Goal: Task Accomplishment & Management: Manage account settings

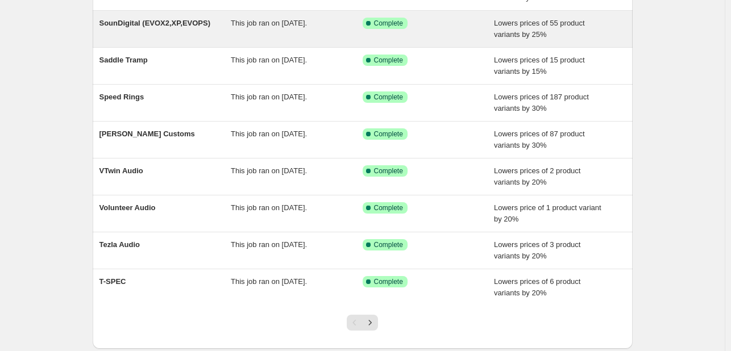
scroll to position [232, 0]
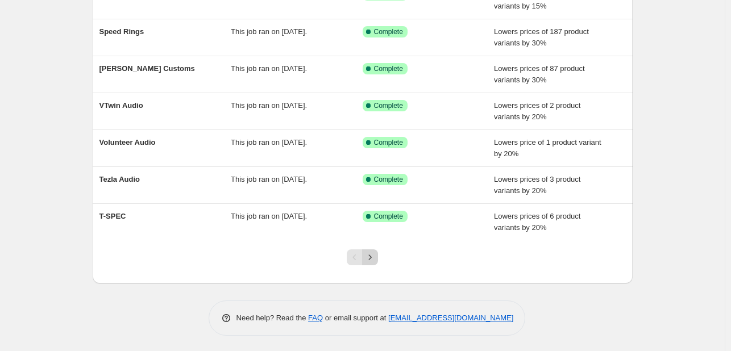
click at [375, 255] on icon "Next" at bounding box center [369, 257] width 11 height 11
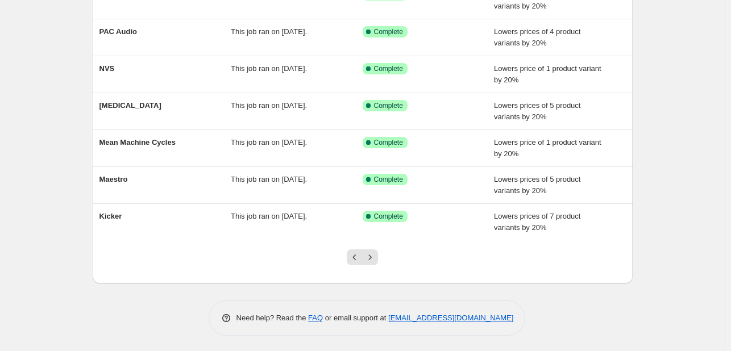
scroll to position [232, 0]
click at [373, 254] on icon "Next" at bounding box center [369, 257] width 11 height 11
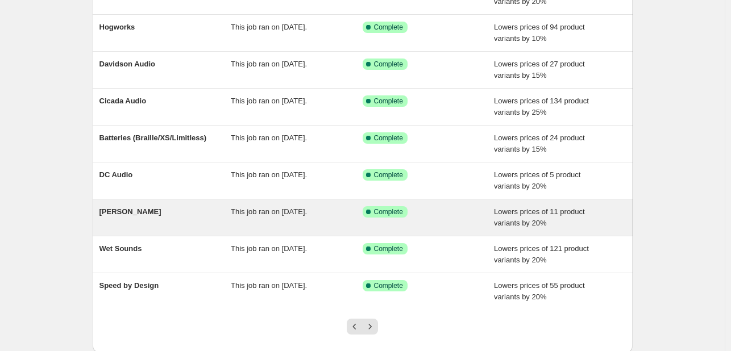
scroll to position [0, 0]
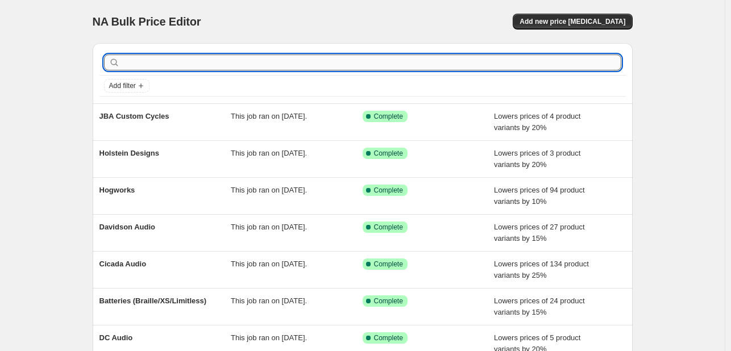
click at [218, 64] on input "text" at bounding box center [371, 63] width 499 height 16
type input "db"
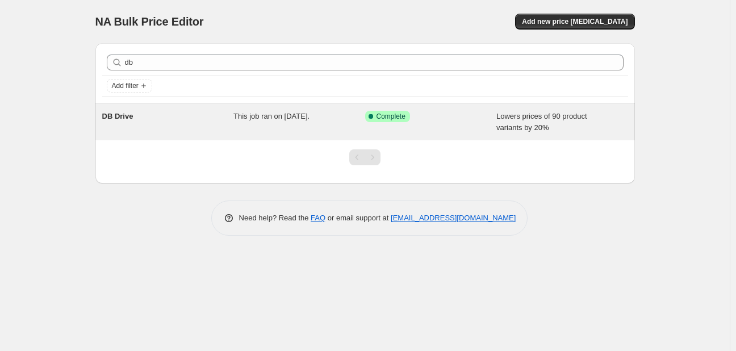
click at [198, 123] on div "DB Drive" at bounding box center [168, 122] width 132 height 23
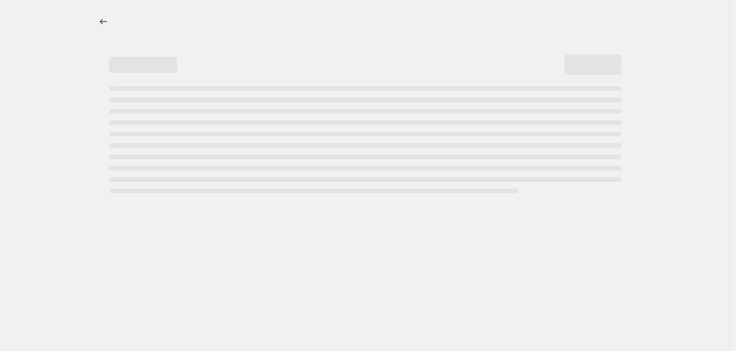
select select "percentage"
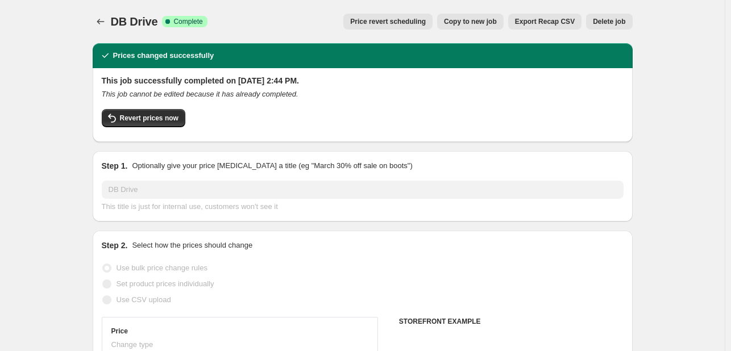
select select "vendor"
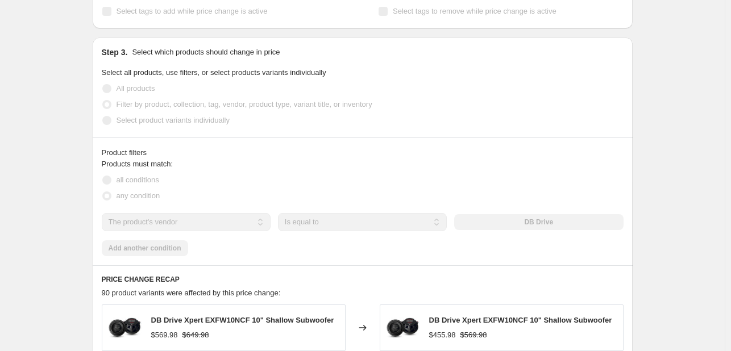
scroll to position [592, 0]
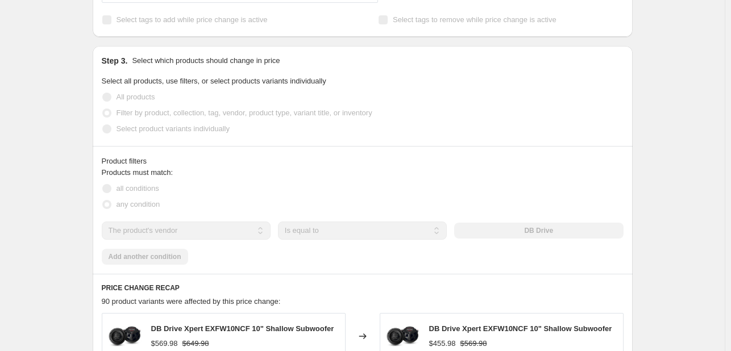
click at [317, 51] on div "Step 3. Select which products should change in price Select all products, use f…" at bounding box center [363, 96] width 540 height 100
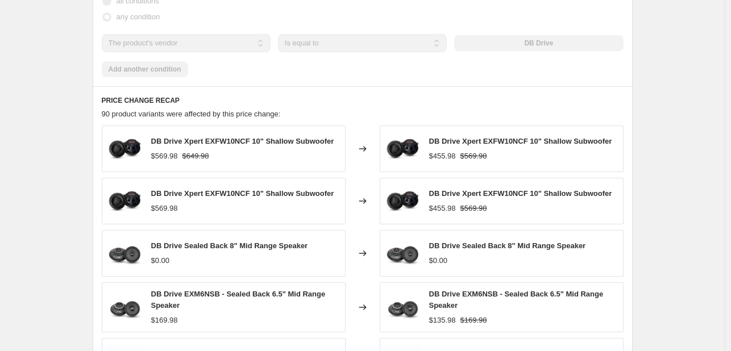
scroll to position [781, 0]
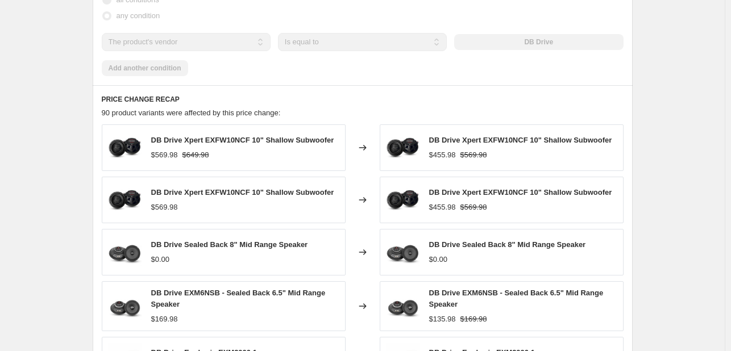
click at [366, 147] on icon at bounding box center [361, 148] width 7 height 6
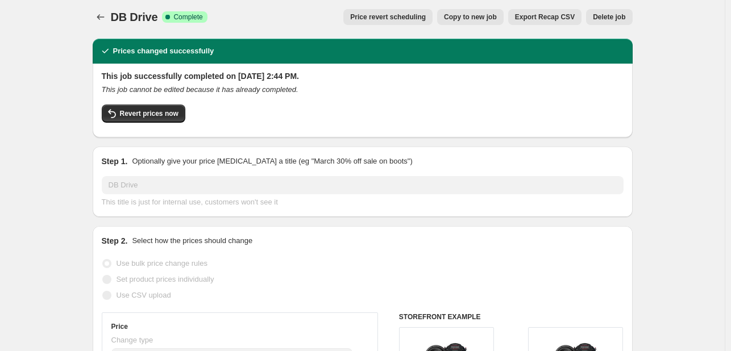
scroll to position [0, 0]
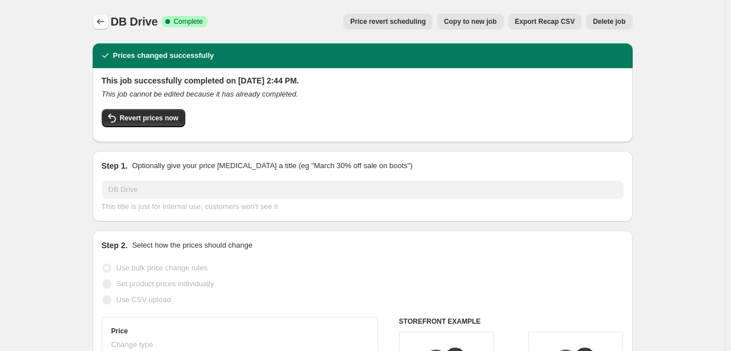
click at [108, 19] on button "Price change jobs" at bounding box center [101, 22] width 16 height 16
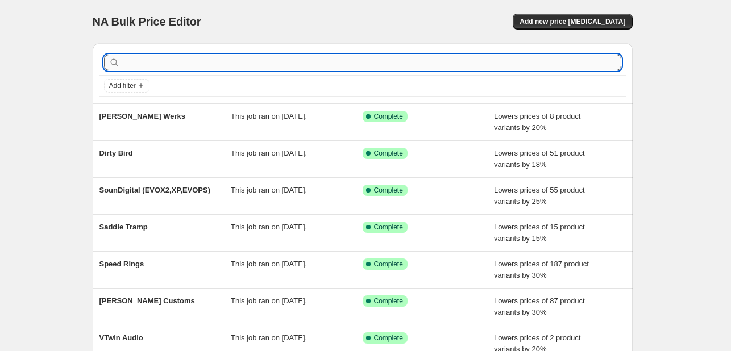
click at [158, 62] on input "text" at bounding box center [371, 63] width 499 height 16
type input "db"
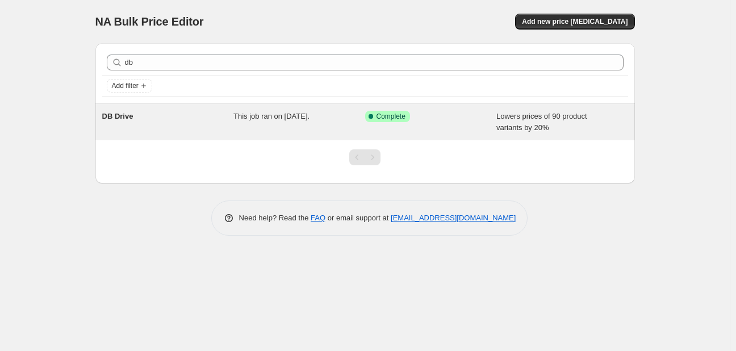
click at [162, 110] on div "DB Drive This job ran on August 14, 2025. Success Complete Complete Lowers pric…" at bounding box center [365, 122] width 540 height 36
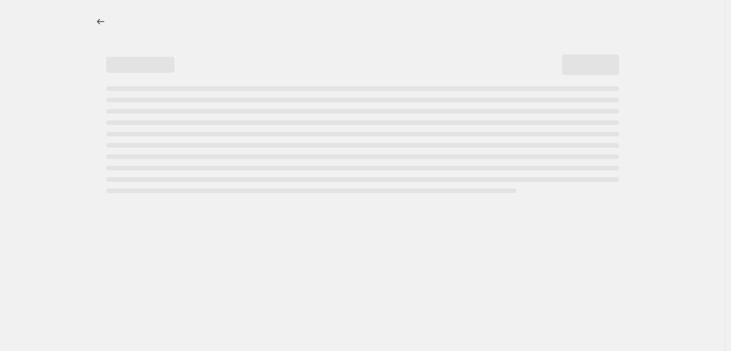
select select "percentage"
select select "vendor"
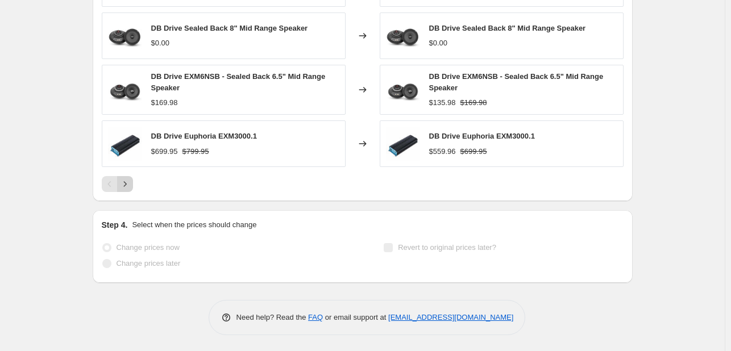
click at [128, 189] on button "Next" at bounding box center [125, 184] width 16 height 16
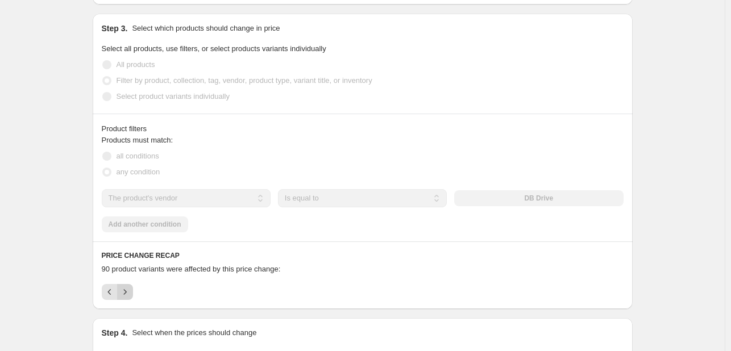
scroll to position [629, 0]
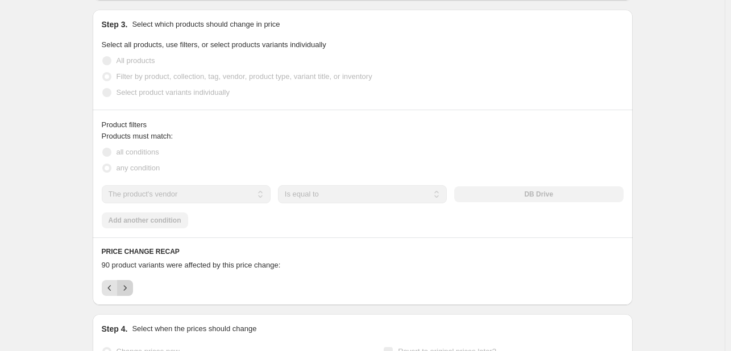
click at [128, 291] on icon "Next" at bounding box center [124, 287] width 11 height 11
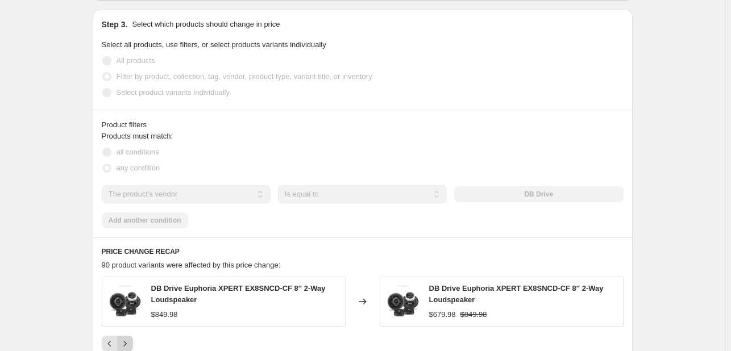
scroll to position [745, 0]
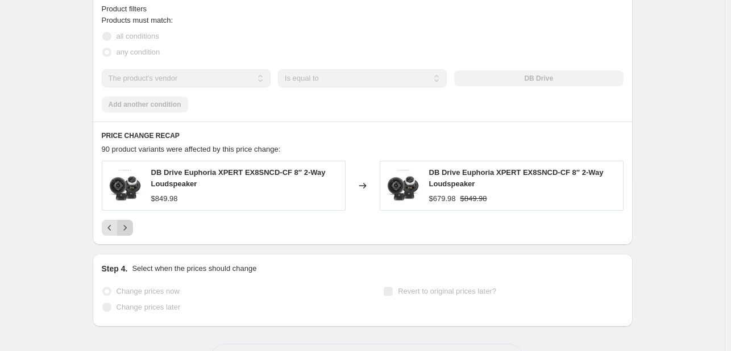
click at [125, 232] on icon "Next" at bounding box center [124, 227] width 11 height 11
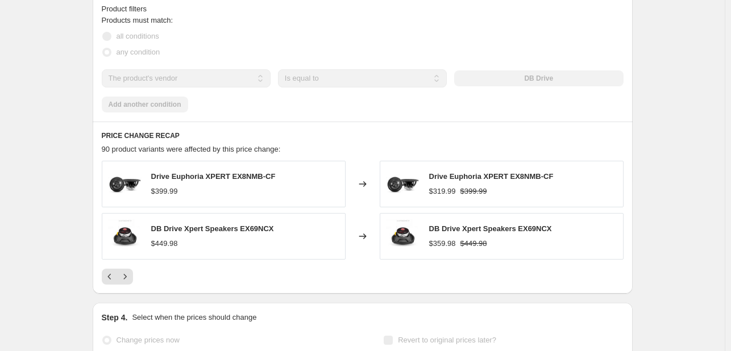
click at [126, 291] on div "PRICE CHANGE RECAP 90 product variants were affected by this price change: Driv…" at bounding box center [363, 208] width 540 height 172
click at [126, 281] on icon "Next" at bounding box center [124, 276] width 11 height 11
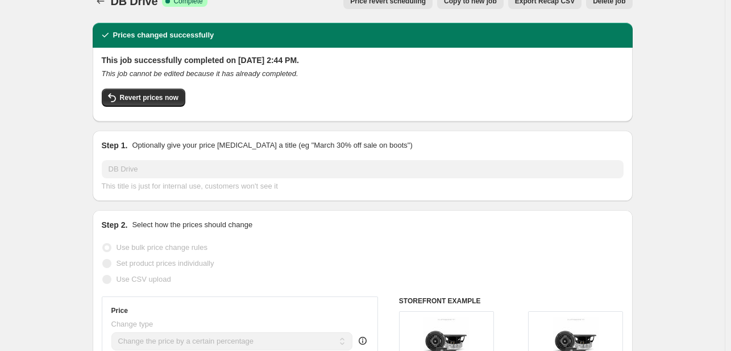
scroll to position [0, 0]
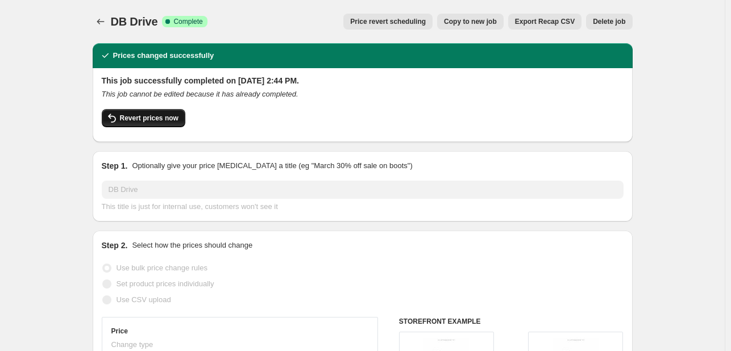
click at [148, 116] on span "Revert prices now" at bounding box center [149, 118] width 59 height 9
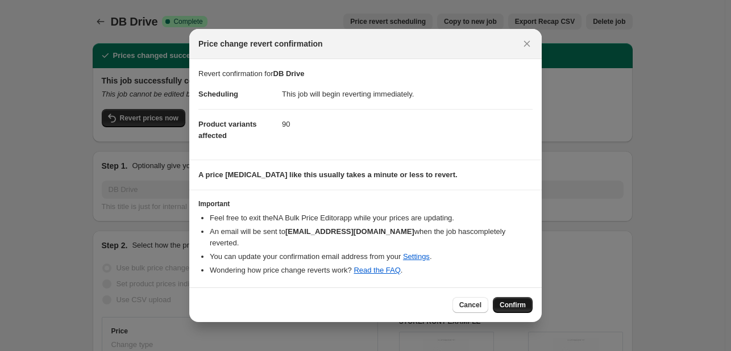
click at [516, 299] on button "Confirm" at bounding box center [512, 305] width 40 height 16
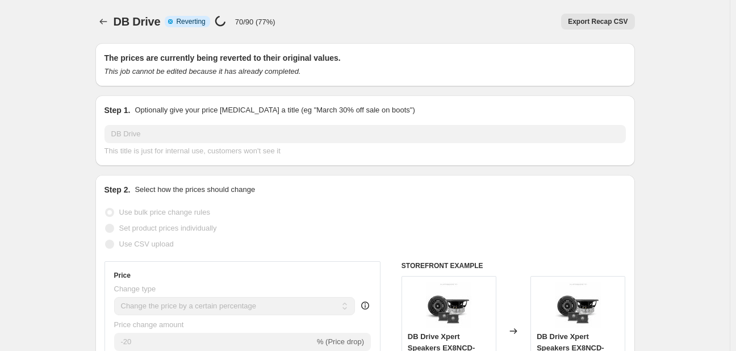
select select "percentage"
select select "vendor"
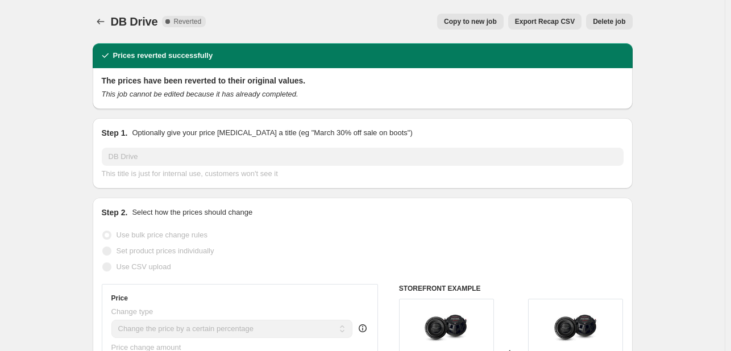
click at [457, 17] on span "Copy to new job" at bounding box center [470, 21] width 53 height 9
select select "percentage"
select select "vendor"
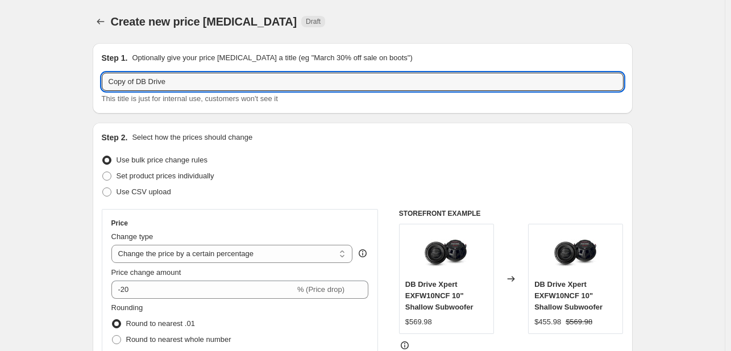
drag, startPoint x: 139, startPoint y: 83, endPoint x: 79, endPoint y: 96, distance: 61.1
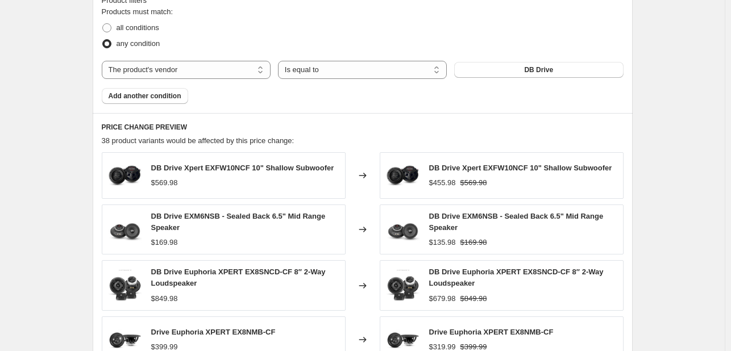
scroll to position [919, 0]
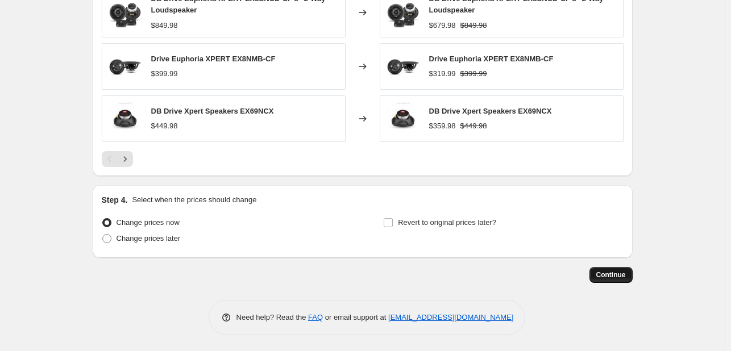
type input "DB Drive"
click at [610, 276] on span "Continue" at bounding box center [611, 274] width 30 height 9
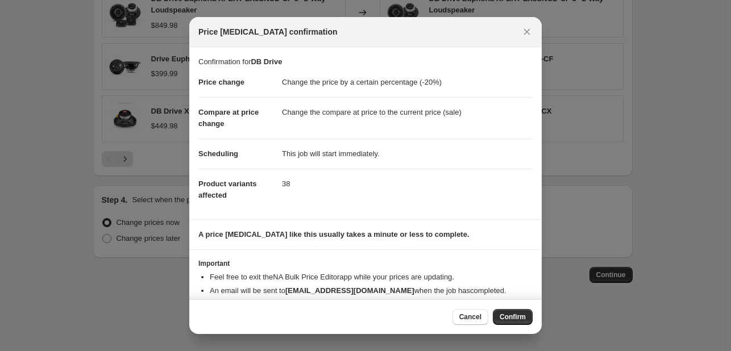
scroll to position [22, 0]
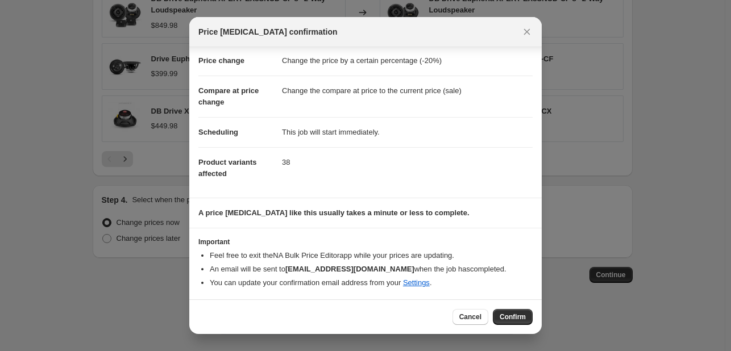
click at [509, 308] on div "Cancel Confirm" at bounding box center [365, 316] width 352 height 35
click at [509, 321] on button "Confirm" at bounding box center [512, 317] width 40 height 16
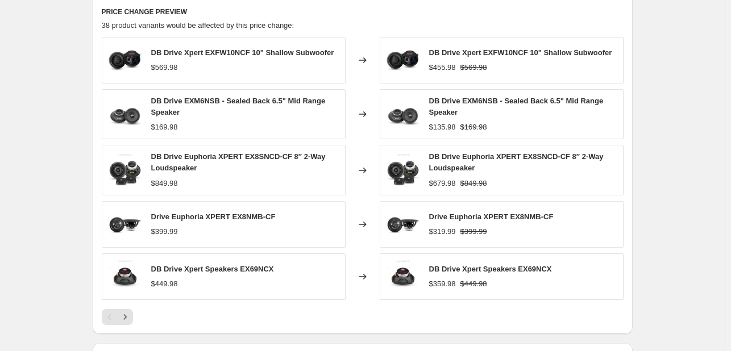
scroll to position [843, 0]
click at [126, 319] on icon "Next" at bounding box center [124, 316] width 11 height 11
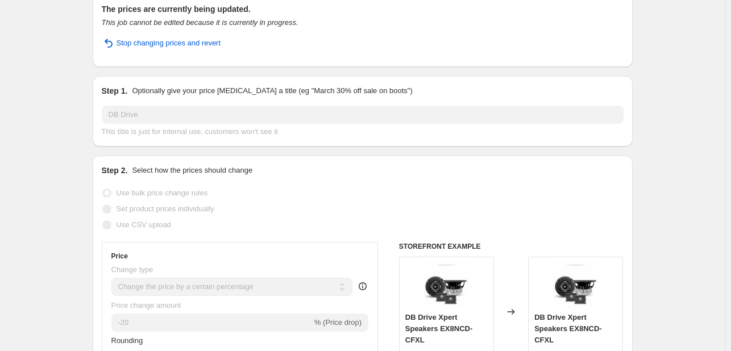
scroll to position [0, 0]
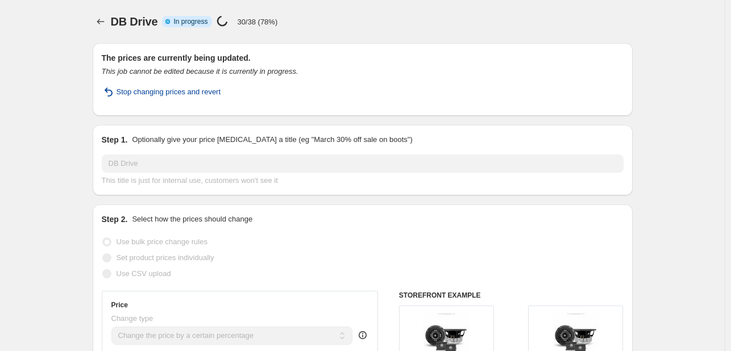
click at [175, 94] on span "Stop changing prices and revert" at bounding box center [168, 91] width 105 height 11
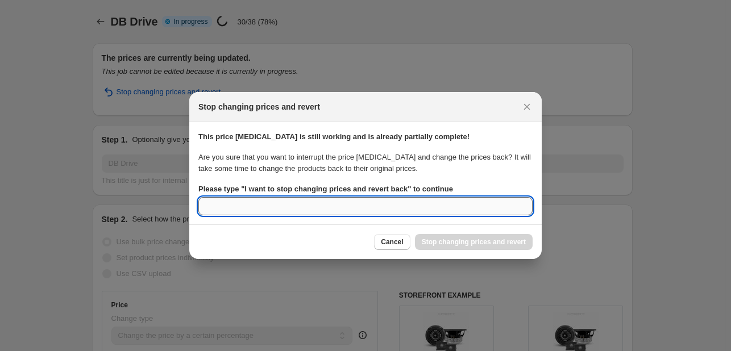
click at [315, 201] on input "Please type " I want to stop changing prices and revert back " to continue" at bounding box center [365, 206] width 334 height 18
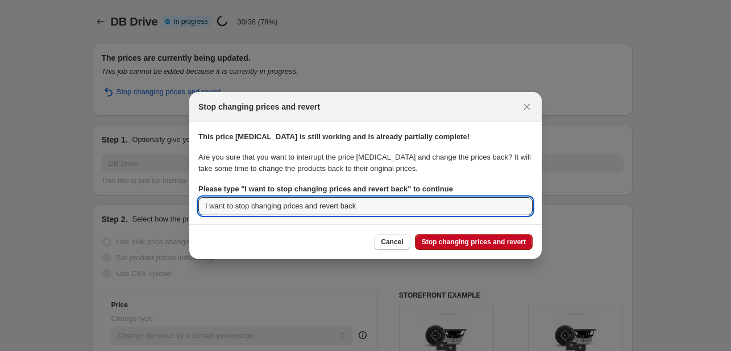
type input "I want to stop changing prices and revert back"
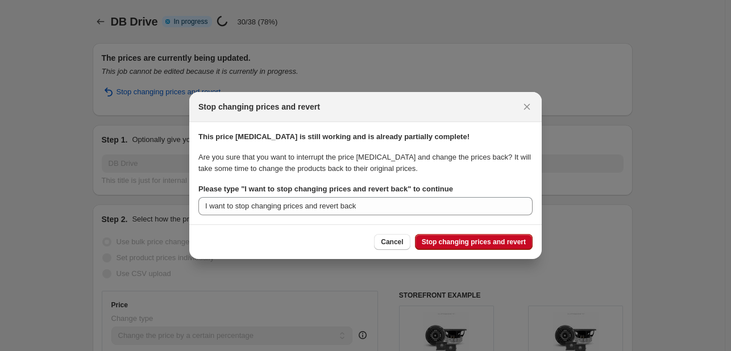
click at [450, 231] on div "Cancel Stop changing prices and revert" at bounding box center [365, 241] width 352 height 35
click at [443, 239] on span "Stop changing prices and revert" at bounding box center [473, 241] width 104 height 9
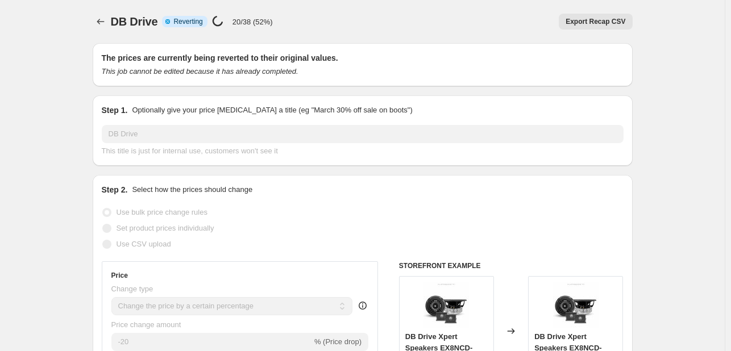
select select "percentage"
select select "vendor"
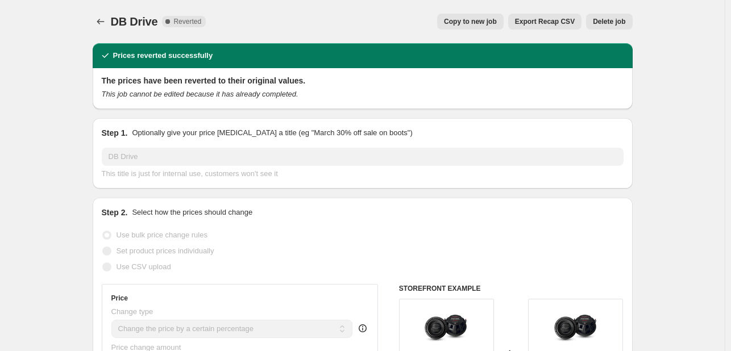
click at [467, 14] on button "Copy to new job" at bounding box center [470, 22] width 66 height 16
select select "percentage"
select select "vendor"
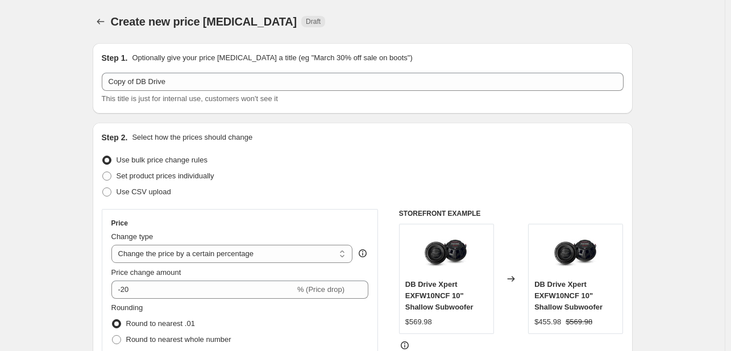
select select "percentage"
select select "vendor"
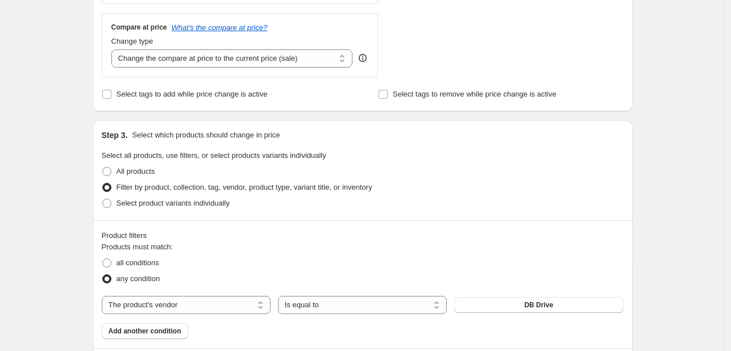
scroll to position [392, 0]
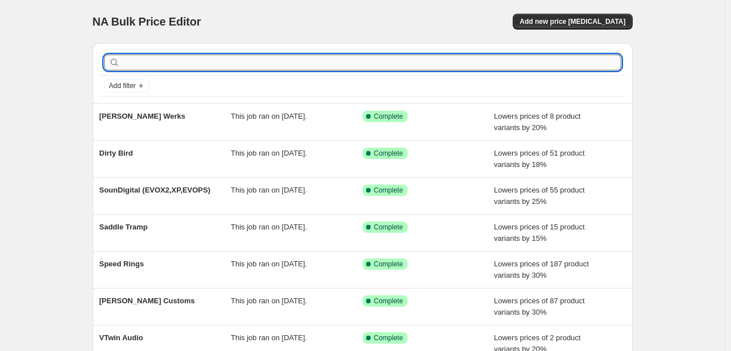
click at [384, 62] on input "text" at bounding box center [371, 63] width 499 height 16
type input "db"
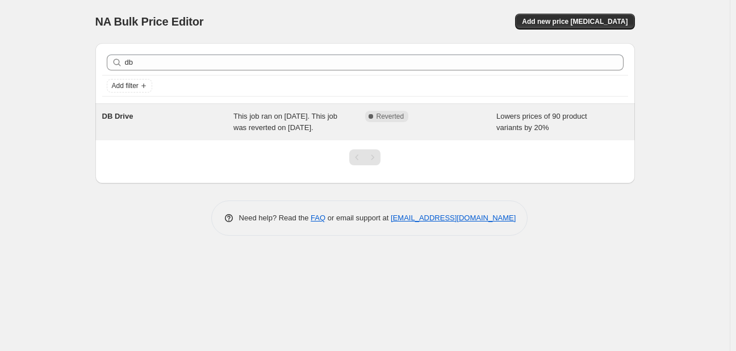
click at [450, 128] on div "Complete Reverted" at bounding box center [431, 122] width 132 height 23
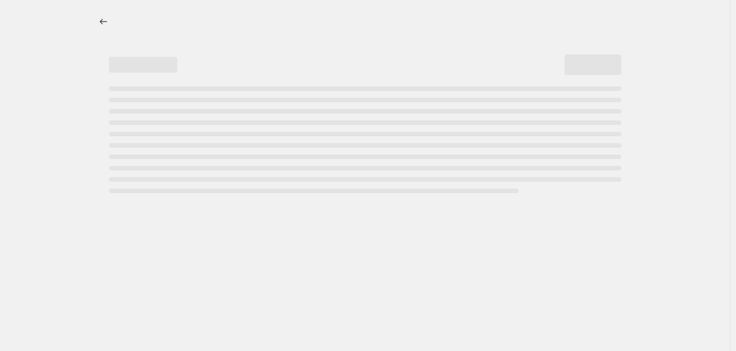
select select "percentage"
select select "vendor"
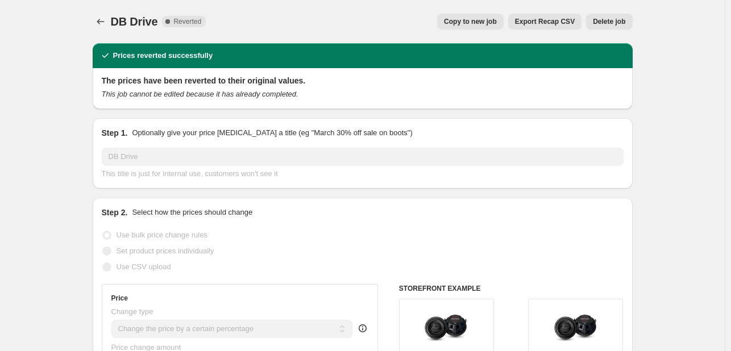
click at [607, 16] on button "Delete job" at bounding box center [609, 22] width 46 height 16
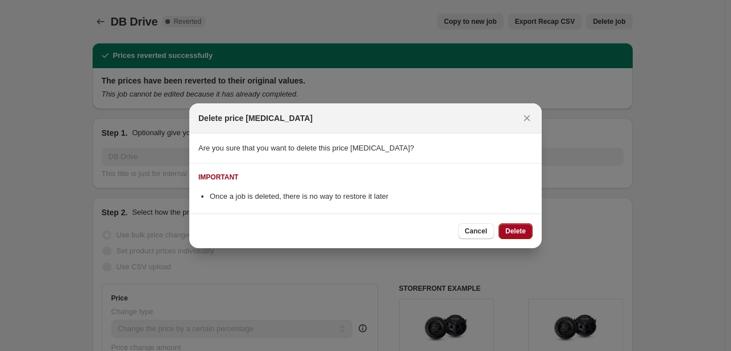
click at [527, 231] on button "Delete" at bounding box center [515, 231] width 34 height 16
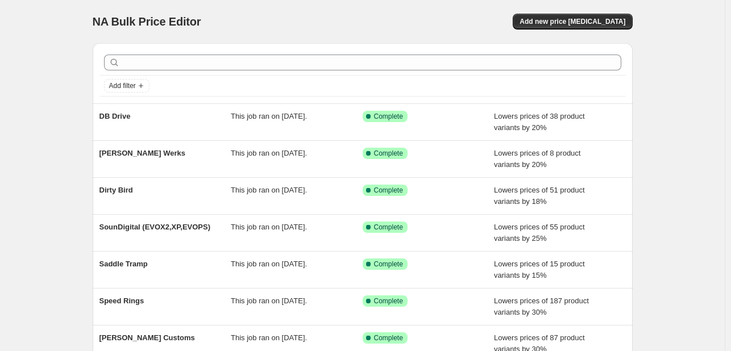
click at [205, 71] on div at bounding box center [362, 62] width 526 height 25
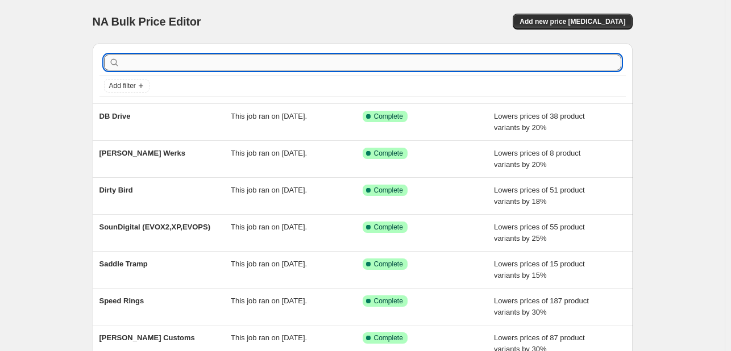
click at [201, 66] on input "text" at bounding box center [371, 63] width 499 height 16
type input "Cerwin"
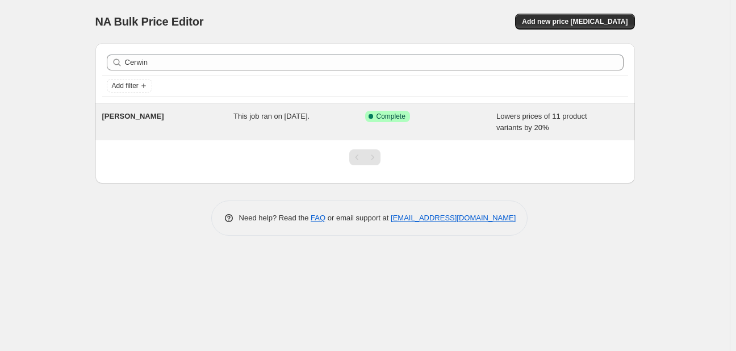
click at [218, 124] on div "[PERSON_NAME]" at bounding box center [168, 122] width 132 height 23
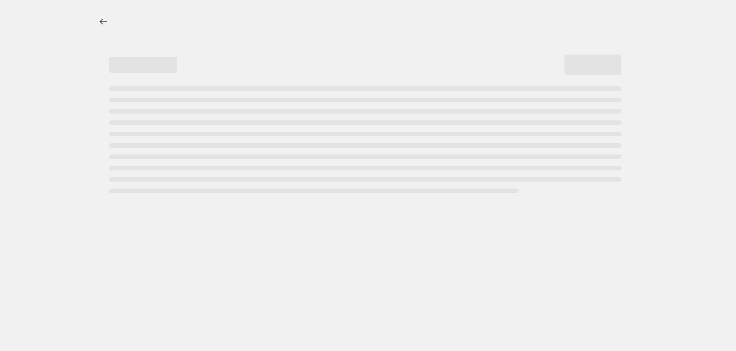
select select "percentage"
select select "vendor"
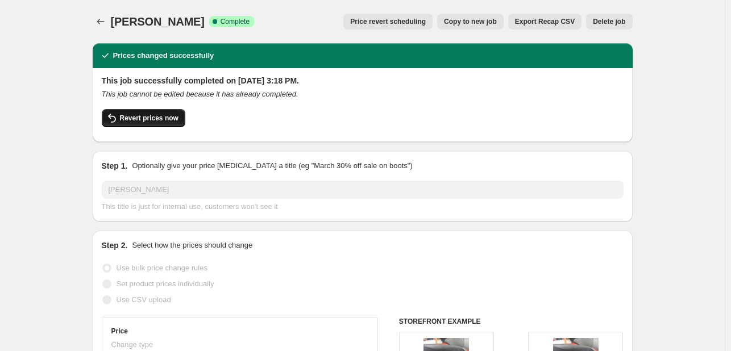
click at [174, 121] on span "Revert prices now" at bounding box center [149, 118] width 59 height 9
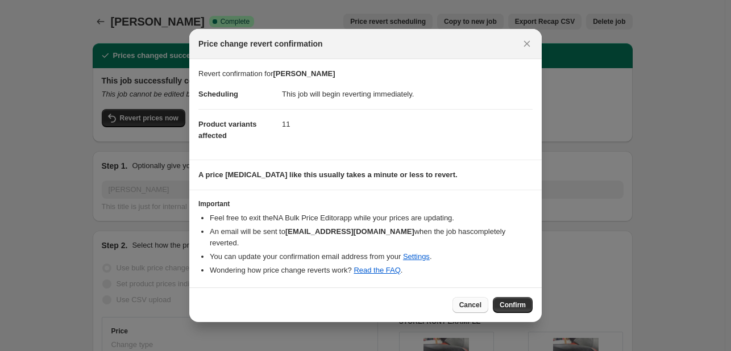
click at [469, 300] on span "Cancel" at bounding box center [470, 304] width 22 height 9
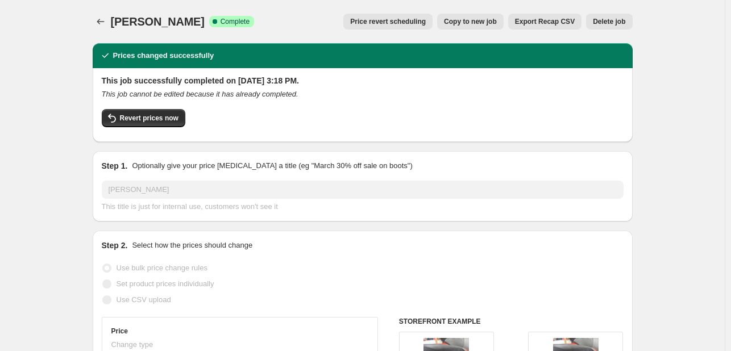
click at [485, 14] on button "Copy to new job" at bounding box center [470, 22] width 66 height 16
select select "percentage"
select select "vendor"
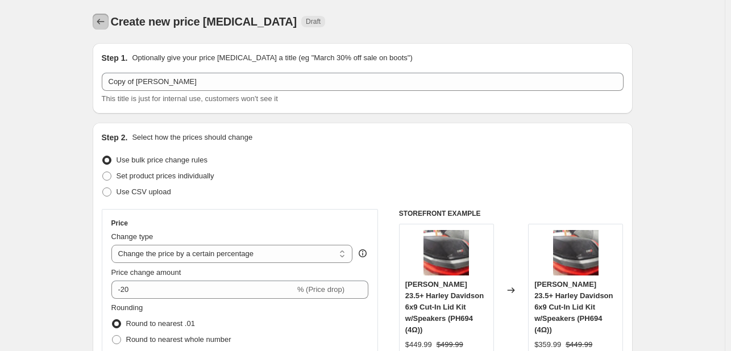
click at [96, 23] on button "Price change jobs" at bounding box center [101, 22] width 16 height 16
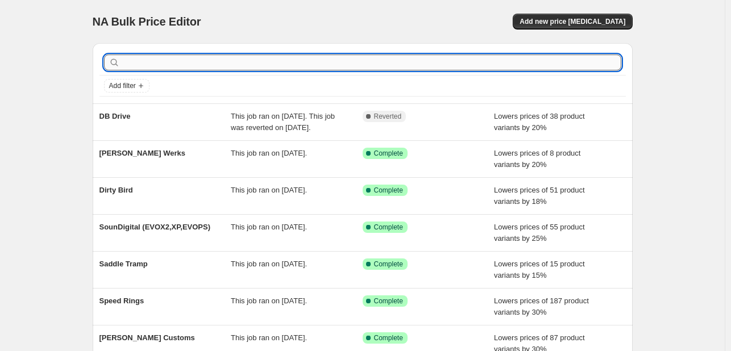
click at [149, 59] on input "text" at bounding box center [371, 63] width 499 height 16
type input "cerwin"
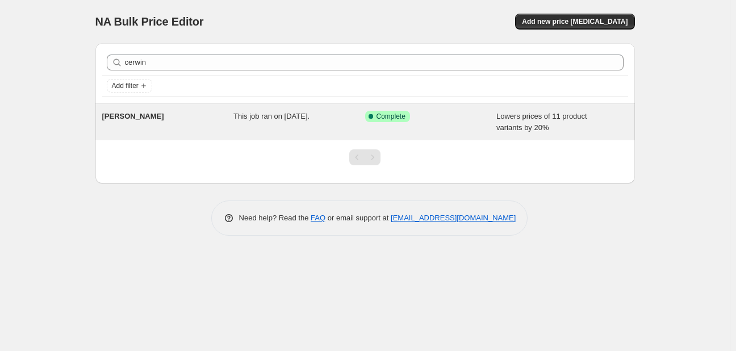
click at [158, 116] on div "[PERSON_NAME]" at bounding box center [168, 122] width 132 height 23
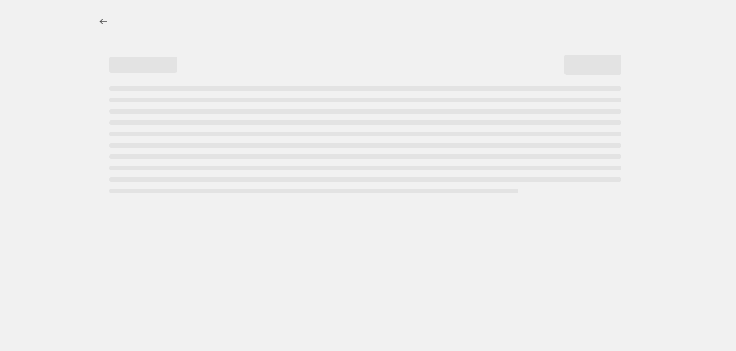
select select "percentage"
select select "vendor"
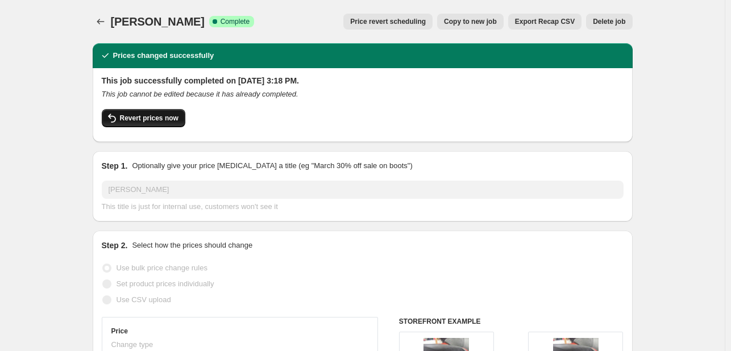
click at [140, 125] on button "Revert prices now" at bounding box center [144, 118] width 84 height 18
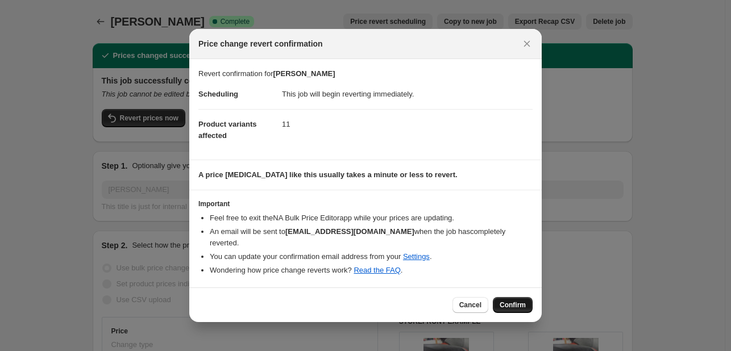
click at [508, 301] on span "Confirm" at bounding box center [512, 304] width 26 height 9
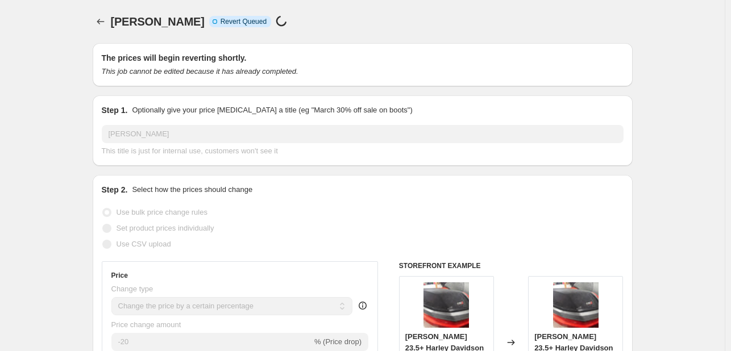
select select "percentage"
select select "vendor"
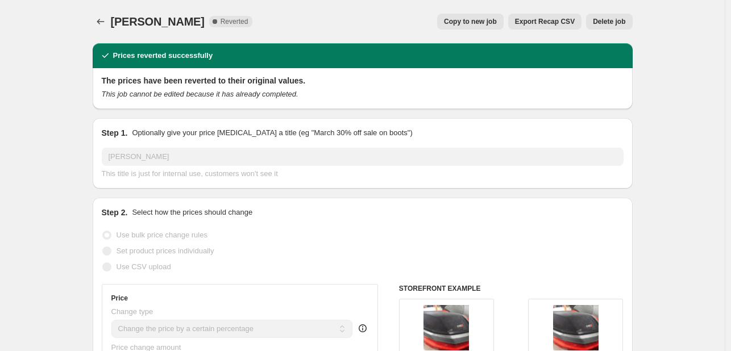
click at [602, 24] on span "Delete job" at bounding box center [608, 21] width 32 height 9
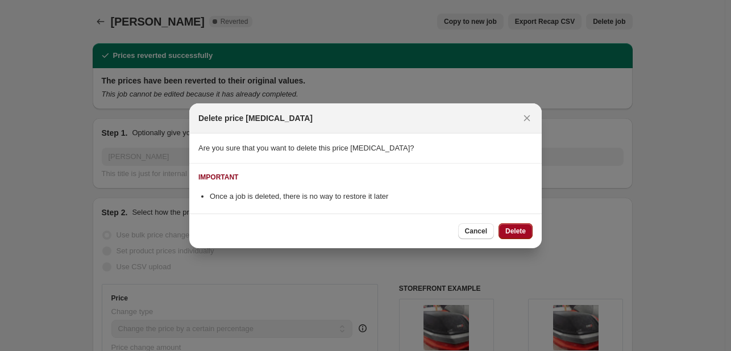
click at [517, 233] on span "Delete" at bounding box center [515, 231] width 20 height 9
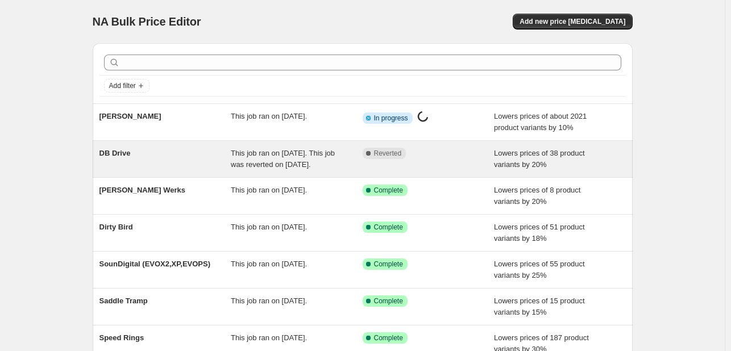
click at [243, 143] on div "DB Drive This job ran on September 3, 2025. This job was reverted on September …" at bounding box center [363, 159] width 540 height 36
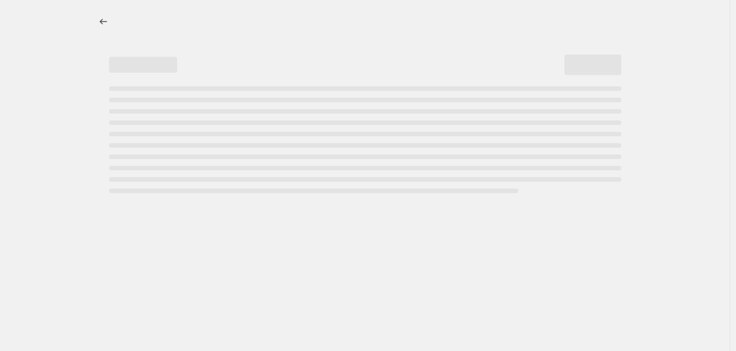
select select "percentage"
select select "vendor"
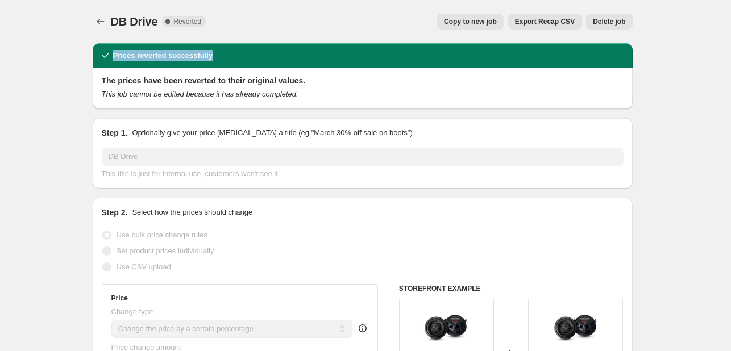
drag, startPoint x: 210, startPoint y: 55, endPoint x: 113, endPoint y: 54, distance: 96.6
click at [113, 54] on div "Prices reverted successfully" at bounding box center [156, 55] width 114 height 11
click at [111, 54] on icon at bounding box center [104, 55] width 11 height 11
click at [600, 21] on span "Delete job" at bounding box center [608, 21] width 32 height 9
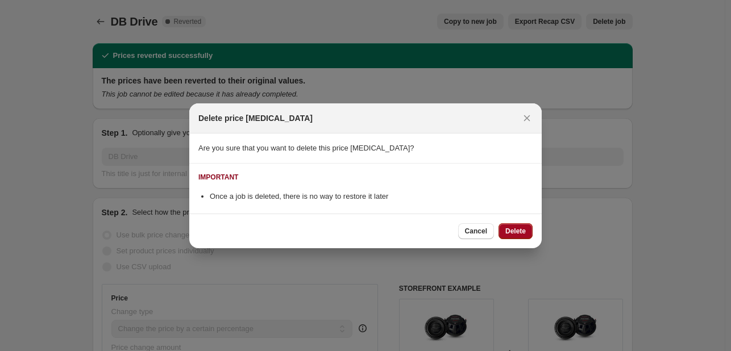
click at [513, 230] on span "Delete" at bounding box center [515, 231] width 20 height 9
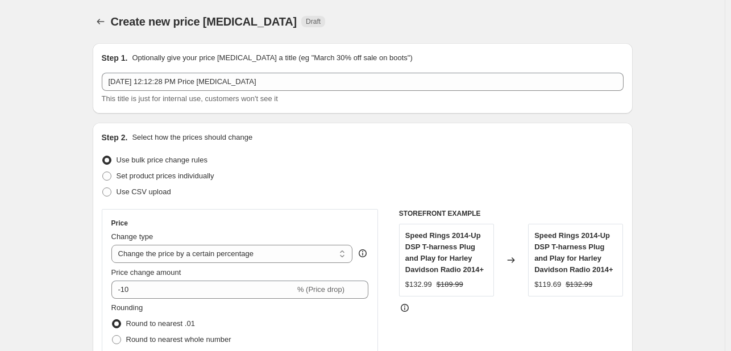
select select "percentage"
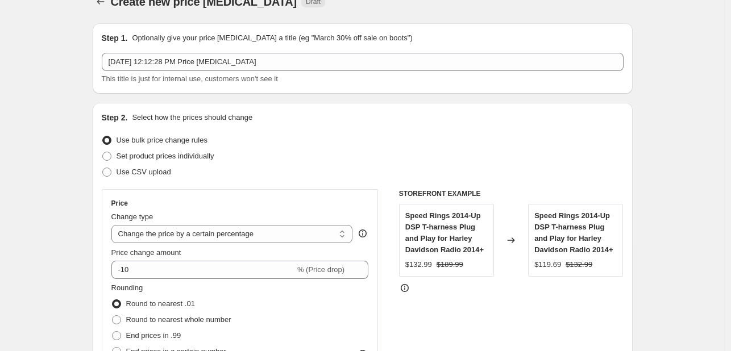
scroll to position [20, 0]
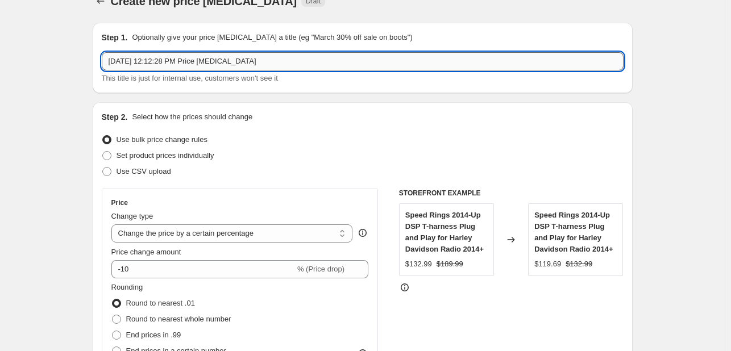
click at [315, 61] on input "[DATE] 12:12:28 PM Price [MEDICAL_DATA]" at bounding box center [362, 61] width 521 height 18
type input "[PERSON_NAME]"
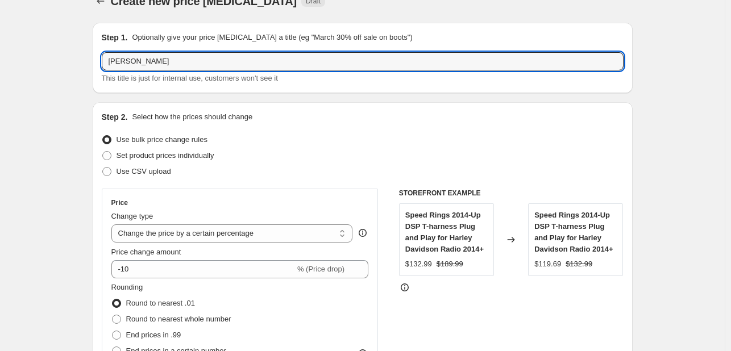
scroll to position [0, 0]
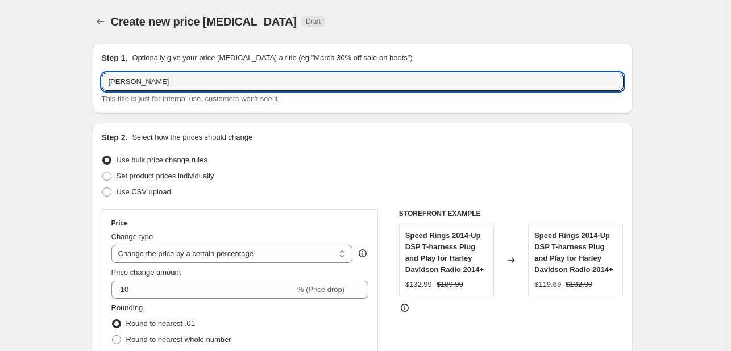
click at [394, 133] on div "Step 2. Select how the prices should change" at bounding box center [362, 137] width 521 height 11
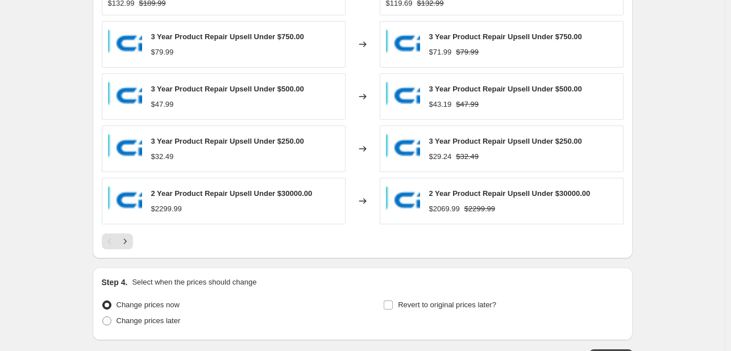
scroll to position [787, 0]
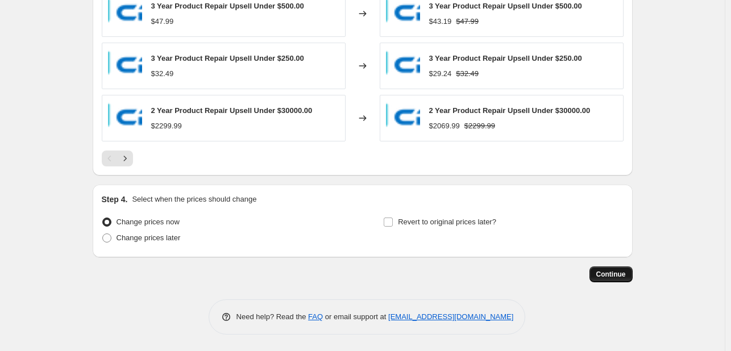
click at [607, 273] on span "Continue" at bounding box center [611, 274] width 30 height 9
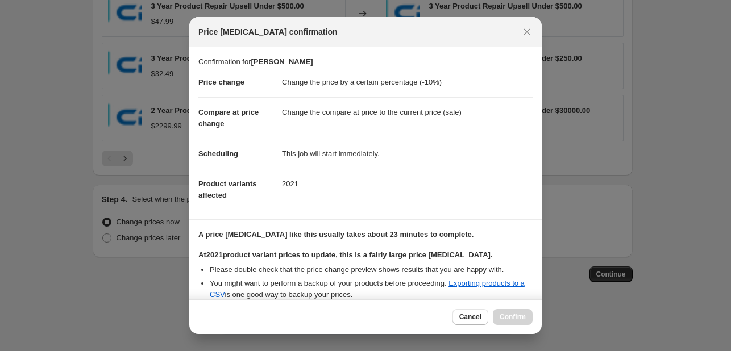
scroll to position [189, 0]
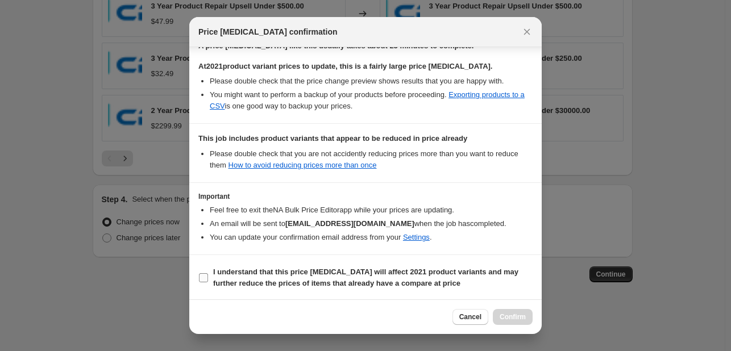
click at [320, 281] on b "I understand that this price change job will affect 2021 product variants and m…" at bounding box center [365, 278] width 305 height 20
click at [208, 281] on input "I understand that this price change job will affect 2021 product variants and m…" at bounding box center [203, 277] width 9 height 9
checkbox input "true"
click at [519, 320] on span "Confirm" at bounding box center [512, 316] width 26 height 9
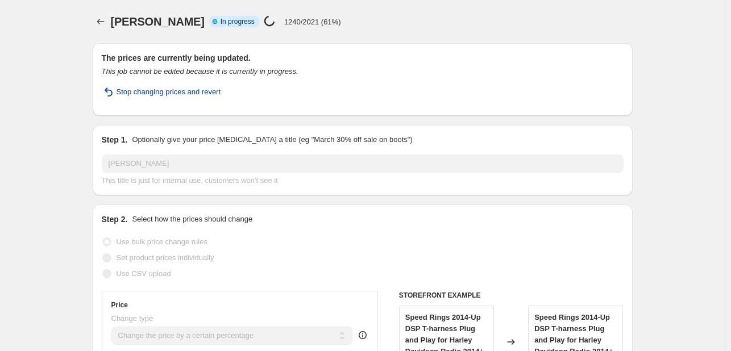
click at [187, 93] on span "Stop changing prices and revert" at bounding box center [168, 91] width 105 height 11
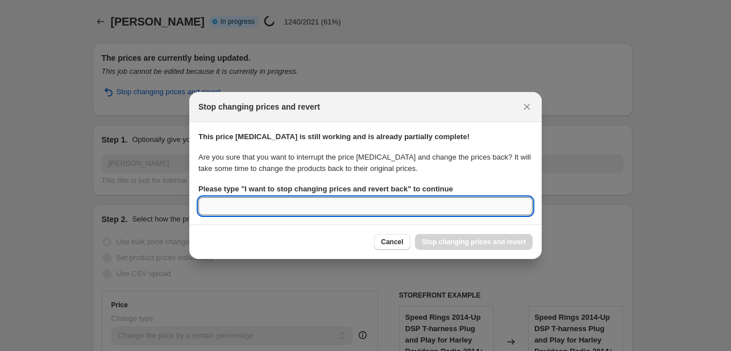
click at [390, 211] on input "Please type " I want to stop changing prices and revert back " to continue" at bounding box center [365, 206] width 334 height 18
type input "I want to stop changing prices and revert back"
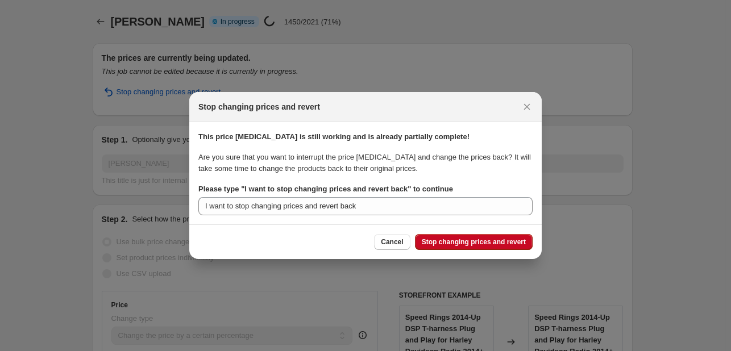
click at [431, 231] on div "Cancel Stop changing prices and revert" at bounding box center [365, 241] width 352 height 35
click at [441, 244] on span "Stop changing prices and revert" at bounding box center [473, 241] width 104 height 9
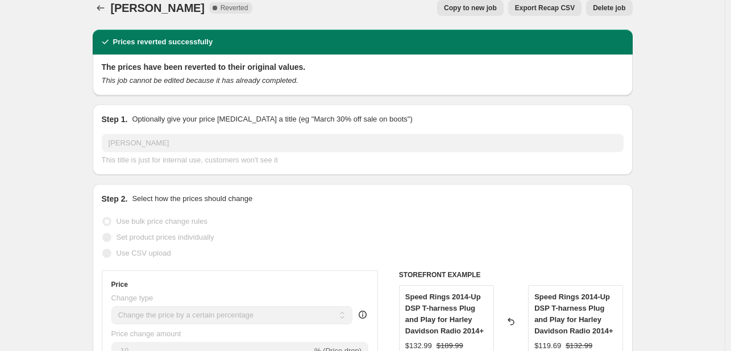
scroll to position [1, 0]
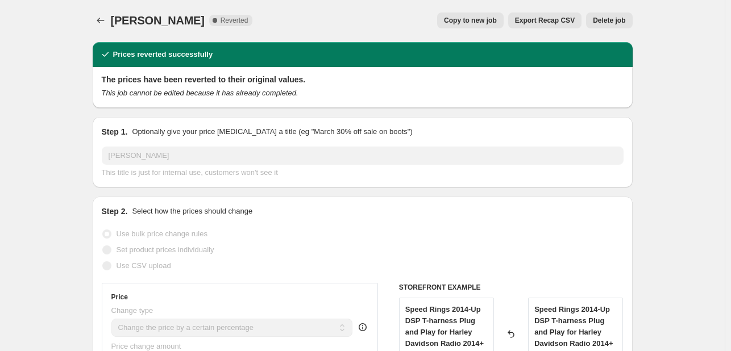
click at [471, 21] on span "Copy to new job" at bounding box center [470, 20] width 53 height 9
select select "percentage"
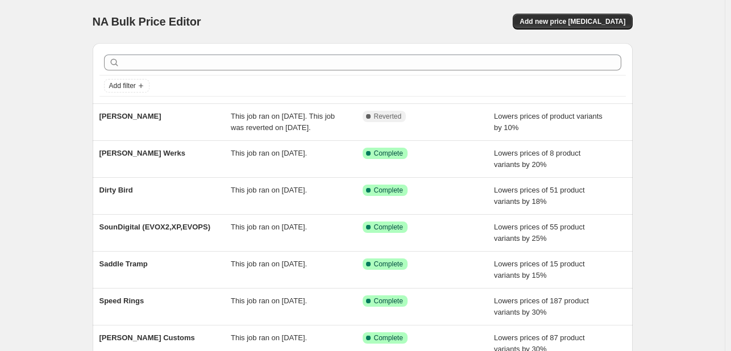
select select "percentage"
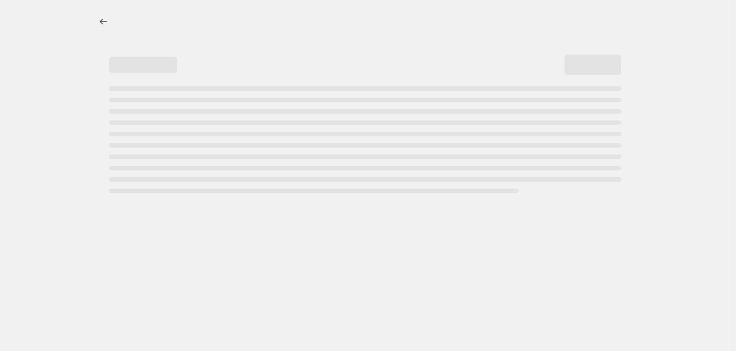
select select "percentage"
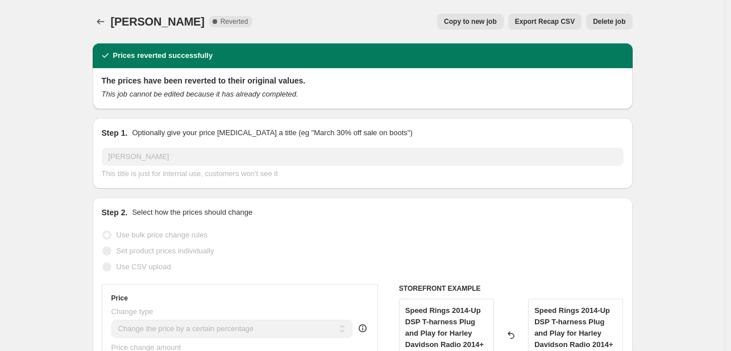
click at [602, 27] on button "Delete job" at bounding box center [609, 22] width 46 height 16
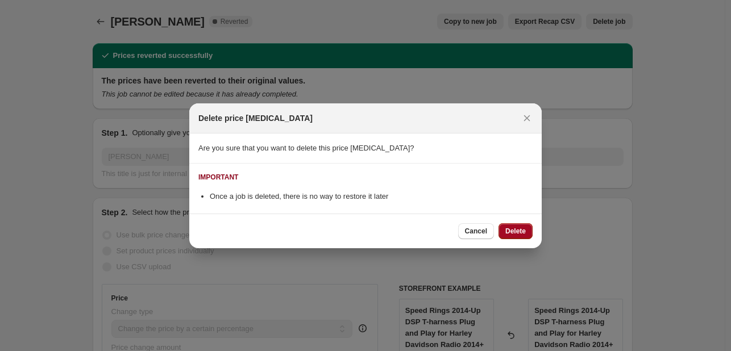
click at [516, 231] on span "Delete" at bounding box center [515, 231] width 20 height 9
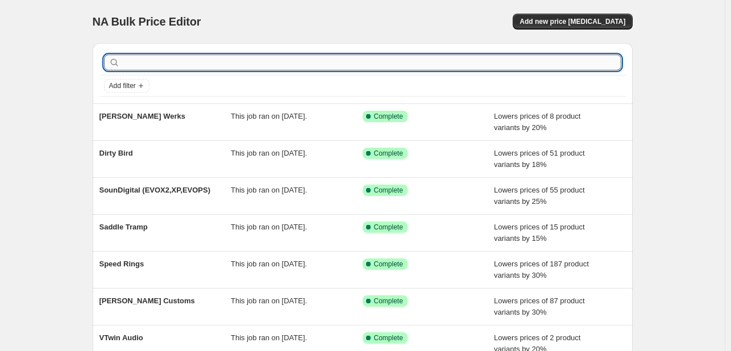
click at [272, 62] on input "text" at bounding box center [371, 63] width 499 height 16
type input "cerw"
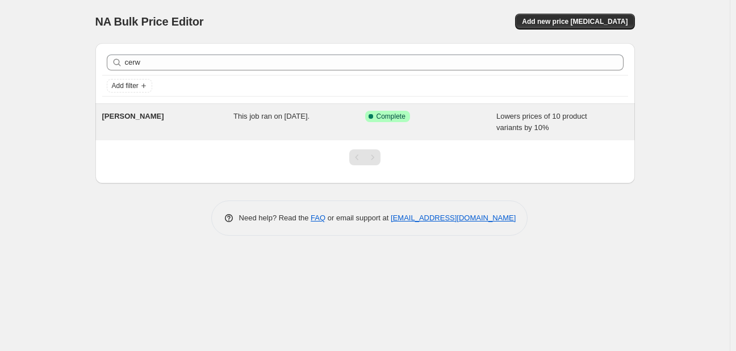
click at [214, 116] on div "Cerwin Vega" at bounding box center [168, 122] width 132 height 23
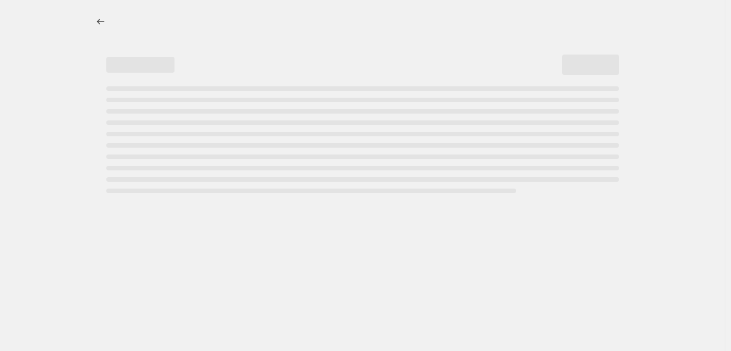
select select "percentage"
select select "vendor"
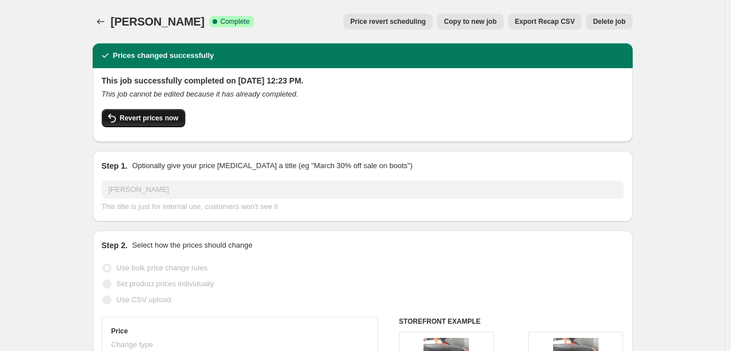
click at [163, 119] on span "Revert prices now" at bounding box center [149, 118] width 59 height 9
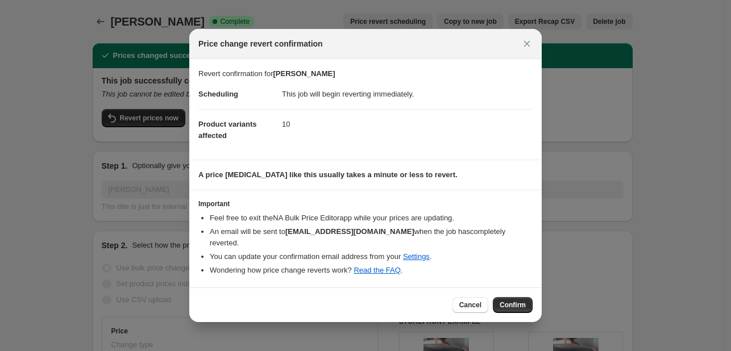
click at [507, 312] on div "Cancel Confirm" at bounding box center [365, 304] width 352 height 35
click at [510, 305] on span "Confirm" at bounding box center [512, 304] width 26 height 9
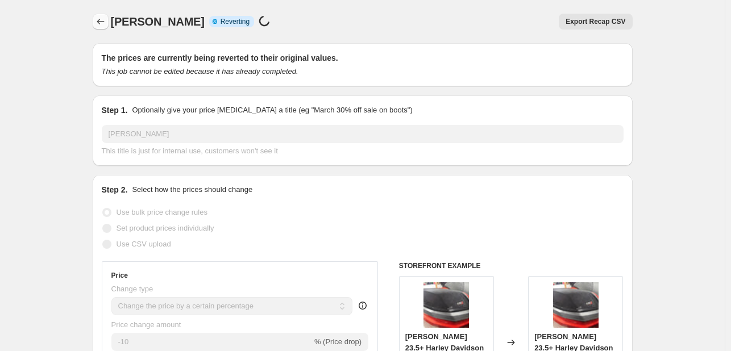
click at [103, 21] on icon "Price change jobs" at bounding box center [100, 21] width 11 height 11
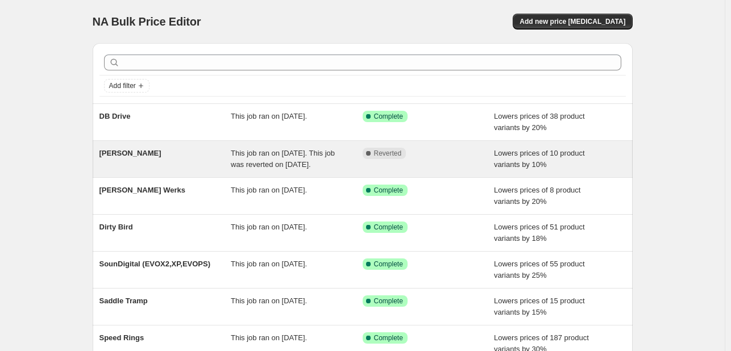
click at [201, 170] on div "Cerwin Vega" at bounding box center [165, 159] width 132 height 23
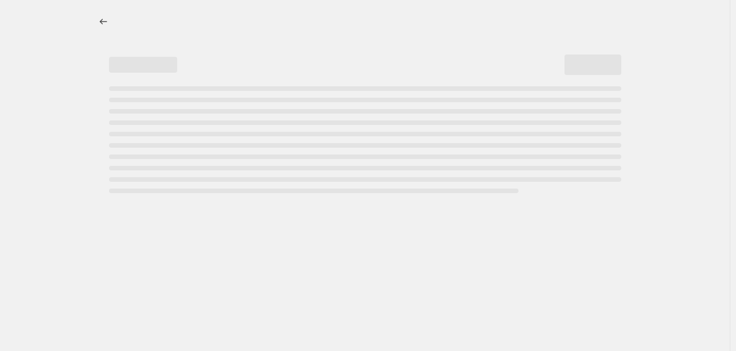
select select "percentage"
select select "vendor"
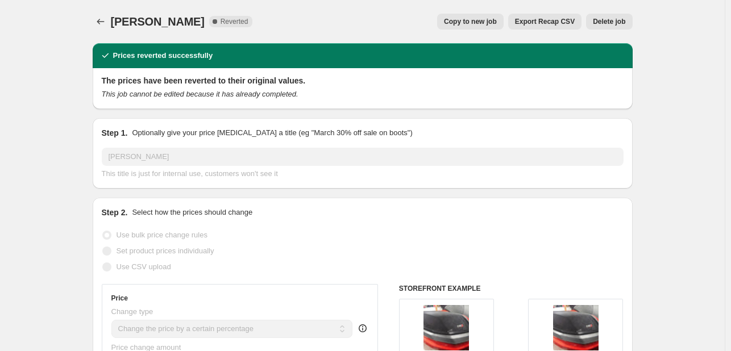
drag, startPoint x: 497, startPoint y: 26, endPoint x: 461, endPoint y: 48, distance: 42.1
click at [461, 48] on div "Prices reverted successfully" at bounding box center [363, 55] width 540 height 25
click at [601, 27] on button "Delete job" at bounding box center [609, 22] width 46 height 16
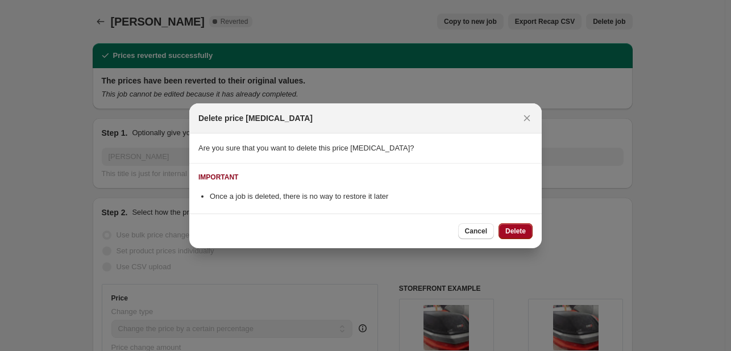
click at [526, 233] on button "Delete" at bounding box center [515, 231] width 34 height 16
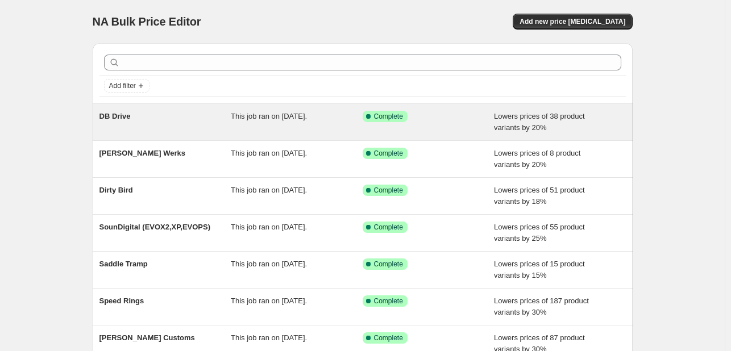
click at [214, 119] on div "DB Drive" at bounding box center [165, 122] width 132 height 23
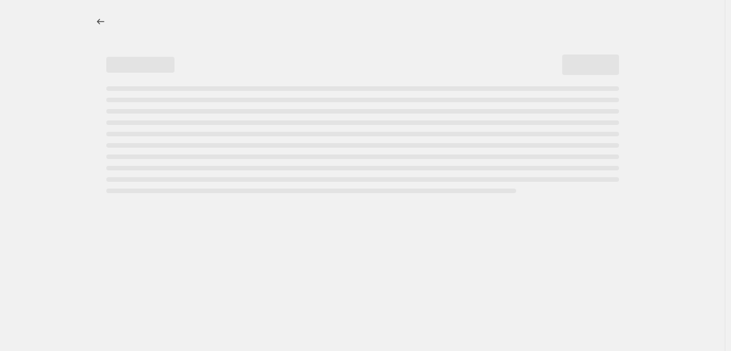
select select "percentage"
select select "vendor"
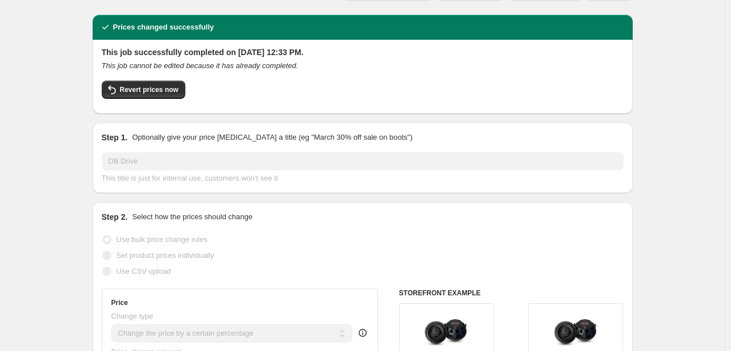
scroll to position [29, 0]
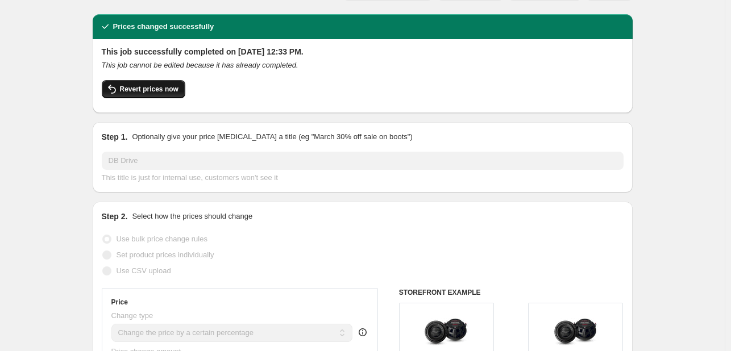
click at [136, 88] on span "Revert prices now" at bounding box center [149, 89] width 59 height 9
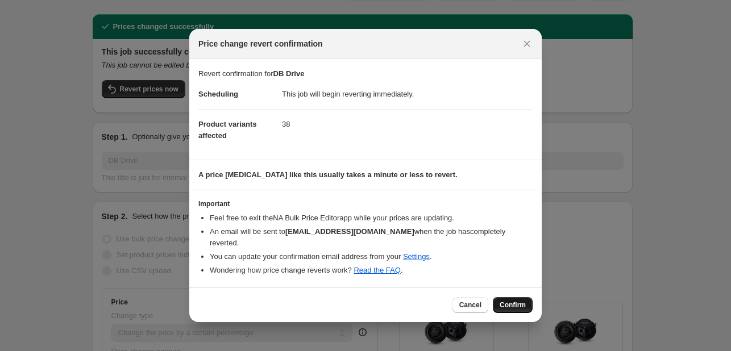
click at [503, 304] on span "Confirm" at bounding box center [512, 304] width 26 height 9
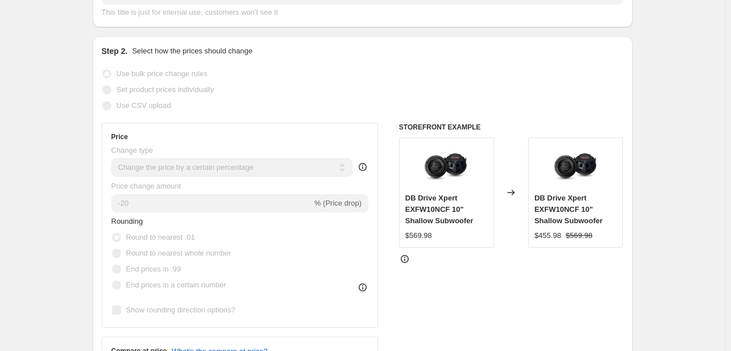
scroll to position [0, 0]
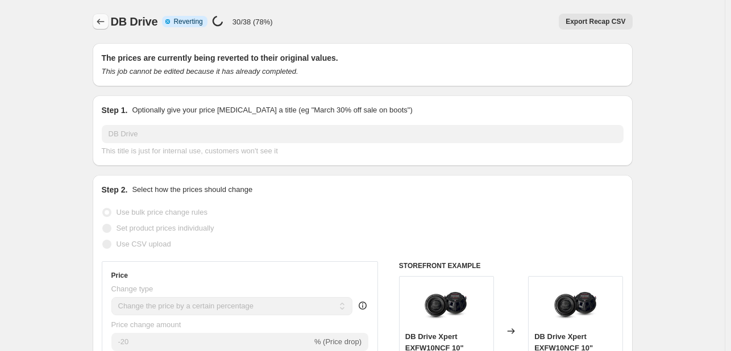
click at [106, 23] on icon "Price change jobs" at bounding box center [100, 21] width 11 height 11
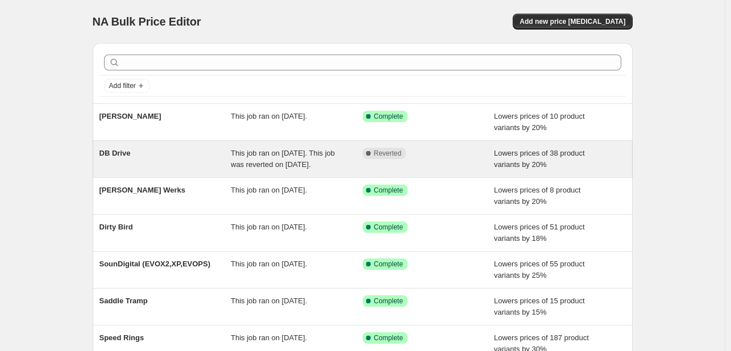
click at [293, 160] on span "This job ran on September 3, 2025. This job was reverted on September 3, 2025." at bounding box center [283, 159] width 104 height 20
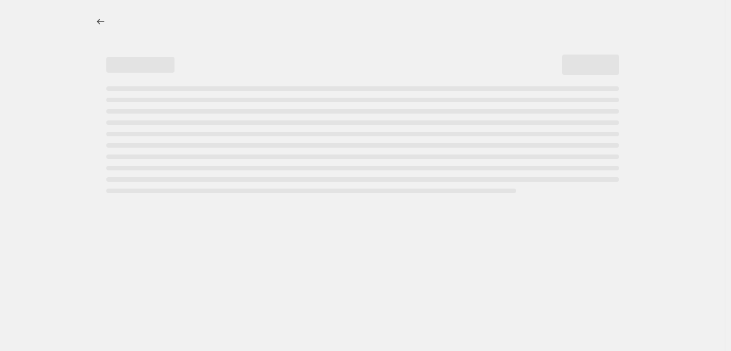
select select "percentage"
select select "vendor"
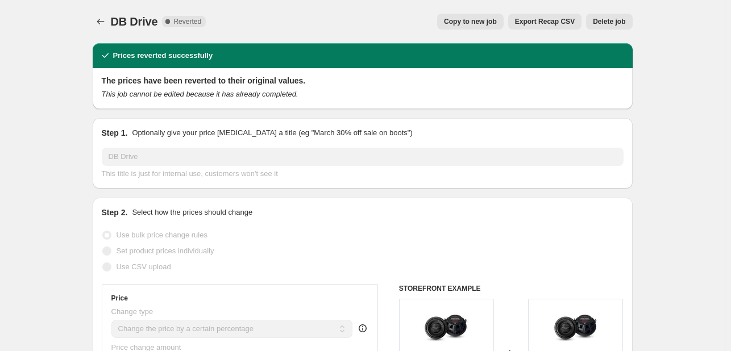
click at [611, 29] on button "Delete job" at bounding box center [609, 22] width 46 height 16
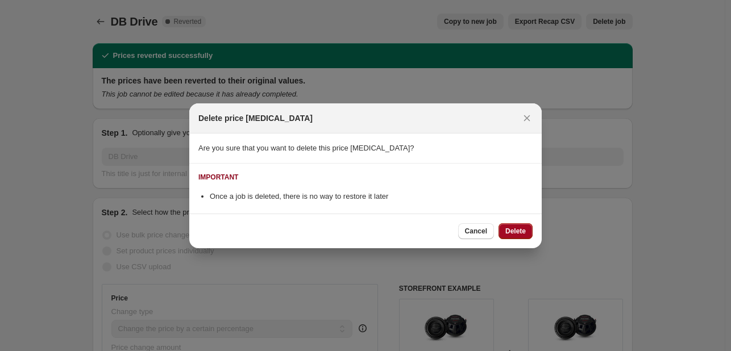
click at [504, 226] on button "Delete" at bounding box center [515, 231] width 34 height 16
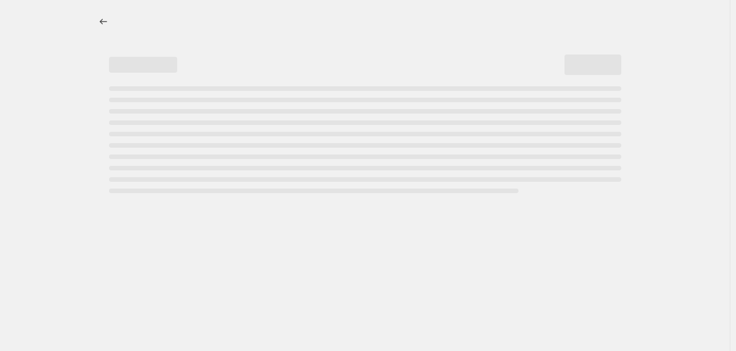
select select "percentage"
select select "vendor"
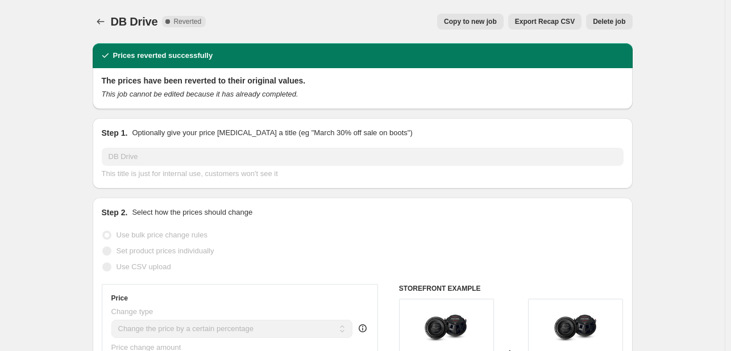
click at [494, 22] on span "Copy to new job" at bounding box center [470, 21] width 53 height 9
select select "percentage"
select select "vendor"
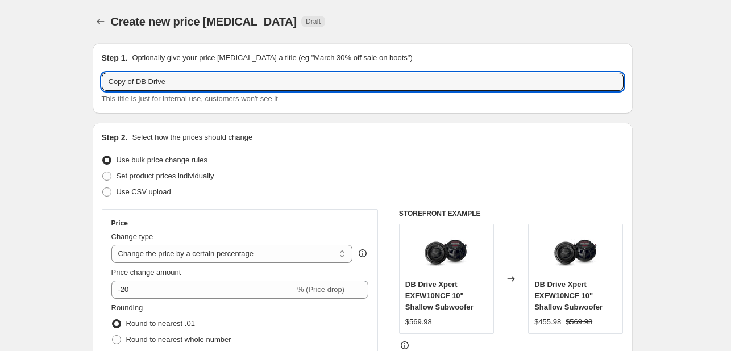
drag, startPoint x: 138, startPoint y: 85, endPoint x: 85, endPoint y: 68, distance: 55.3
type input "DB Drive"
click at [279, 85] on input "DB Drive" at bounding box center [362, 82] width 521 height 18
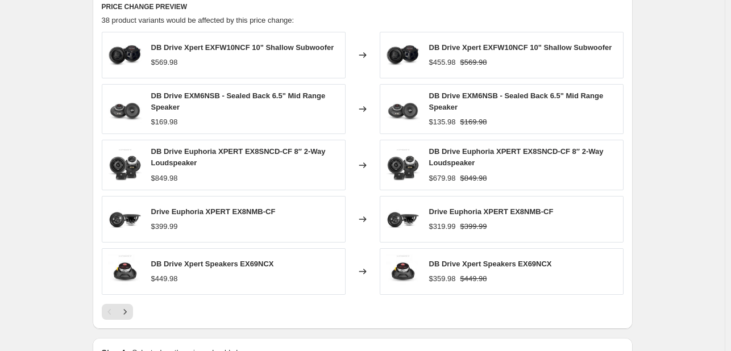
scroll to position [919, 0]
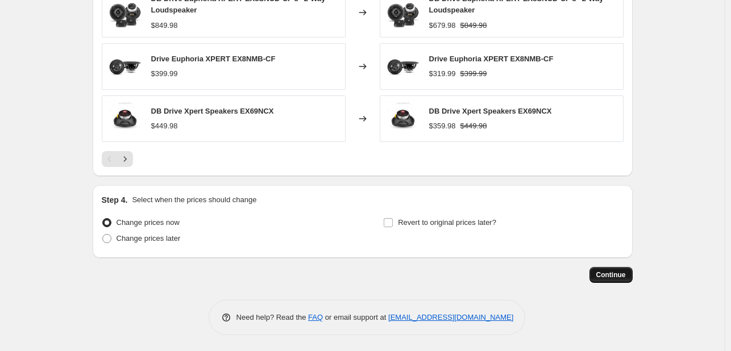
click at [618, 271] on span "Continue" at bounding box center [611, 274] width 30 height 9
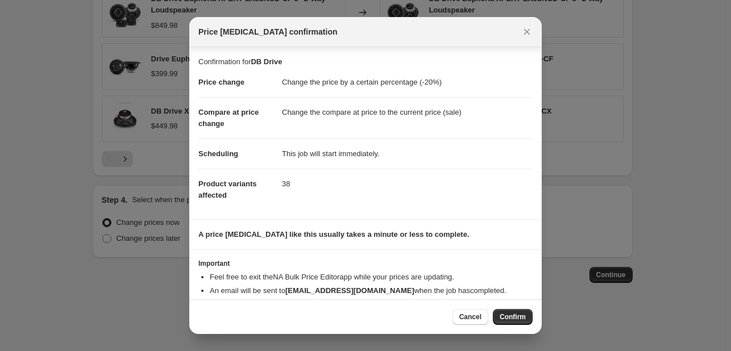
scroll to position [22, 0]
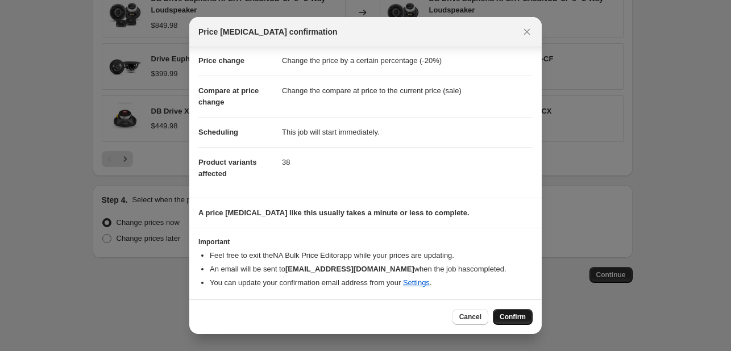
click at [516, 313] on span "Confirm" at bounding box center [512, 316] width 26 height 9
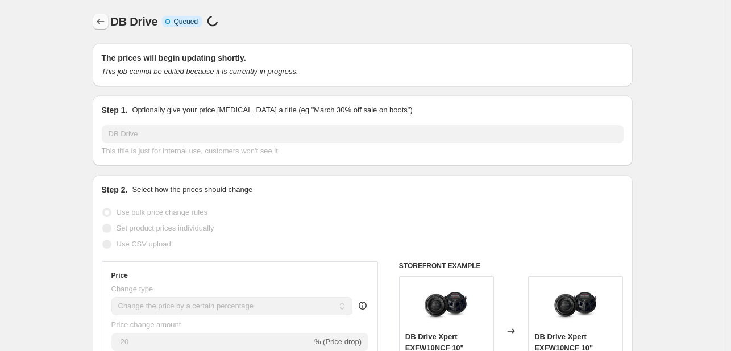
click at [101, 18] on icon "Price change jobs" at bounding box center [100, 21] width 11 height 11
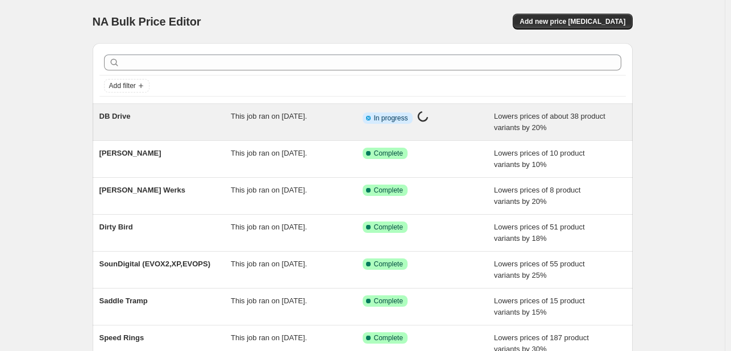
click at [157, 111] on div "DB Drive" at bounding box center [165, 122] width 132 height 23
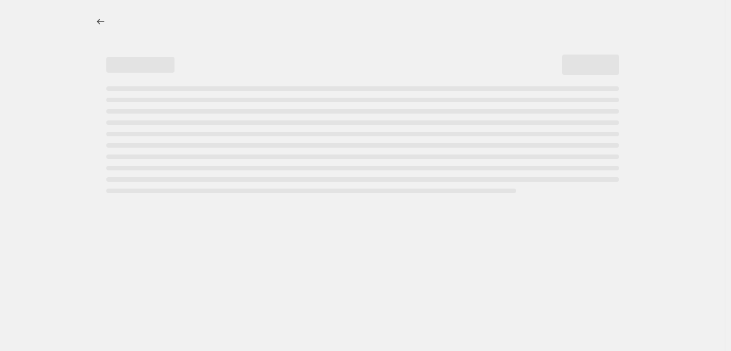
select select "percentage"
select select "vendor"
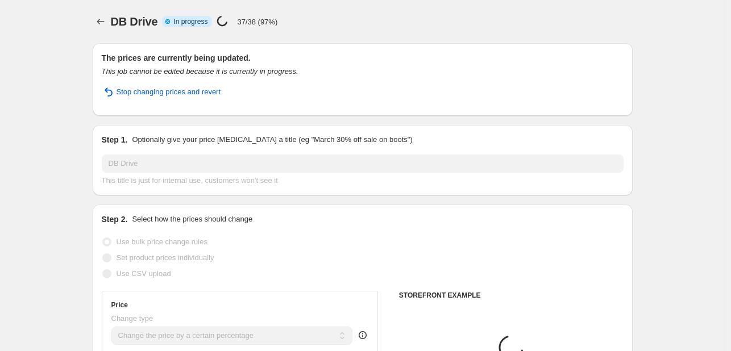
select select "percentage"
select select "vendor"
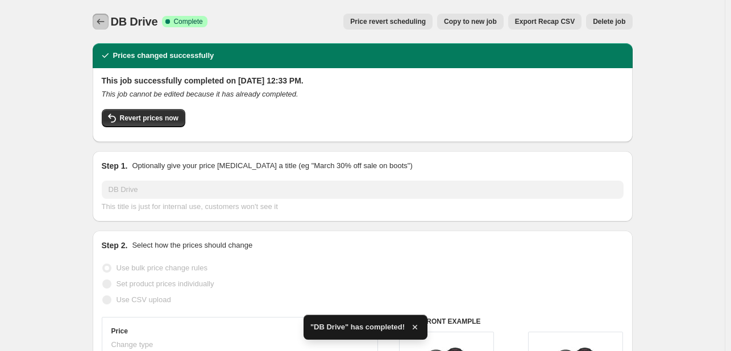
click at [106, 20] on icon "Price change jobs" at bounding box center [100, 21] width 11 height 11
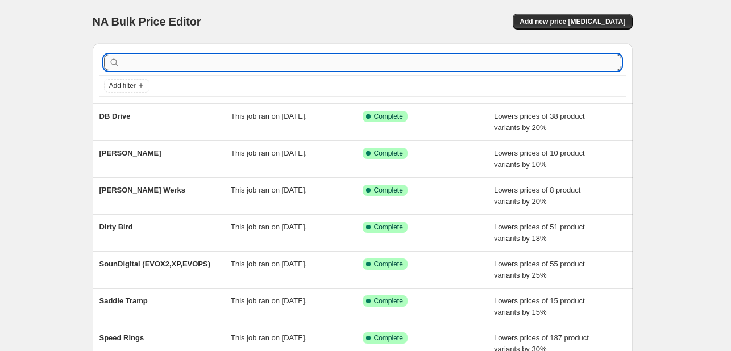
click at [272, 61] on input "text" at bounding box center [371, 63] width 499 height 16
type input "nagy"
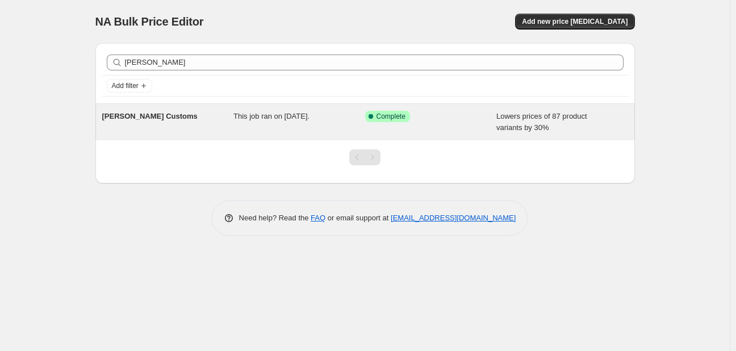
click at [166, 116] on div "[PERSON_NAME] Customs" at bounding box center [168, 122] width 132 height 23
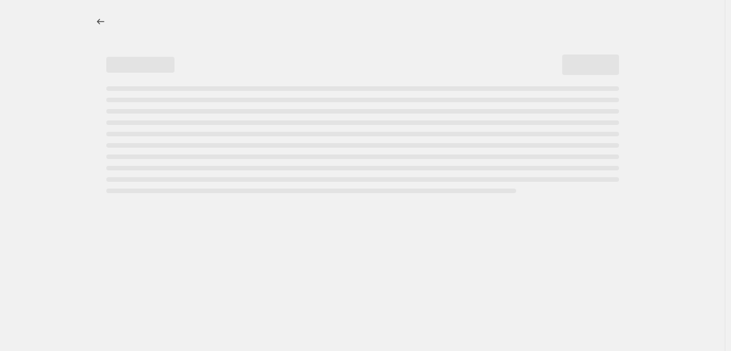
select select "percentage"
select select "vendor"
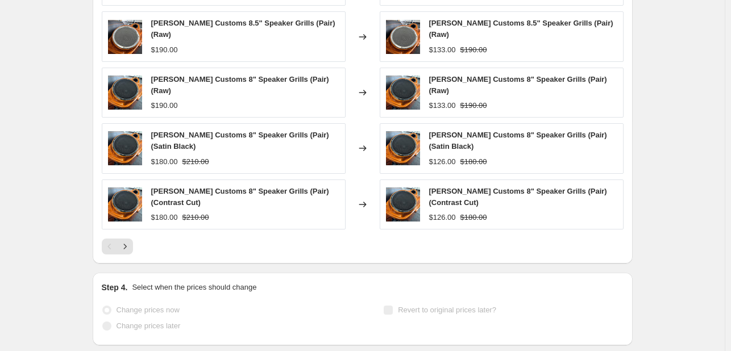
scroll to position [952, 0]
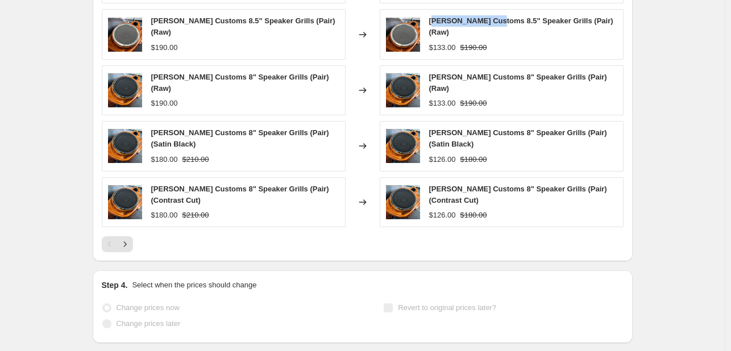
drag, startPoint x: 434, startPoint y: 24, endPoint x: 495, endPoint y: 28, distance: 60.9
click at [495, 28] on span "Nagy's Customs 8.5" Speaker Grills (Pair) (Raw)" at bounding box center [521, 26] width 184 height 20
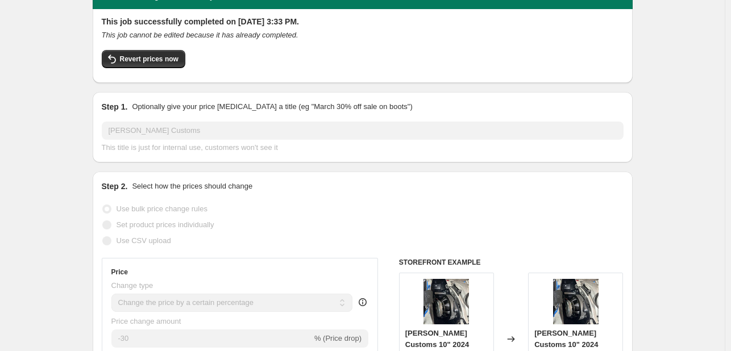
scroll to position [0, 0]
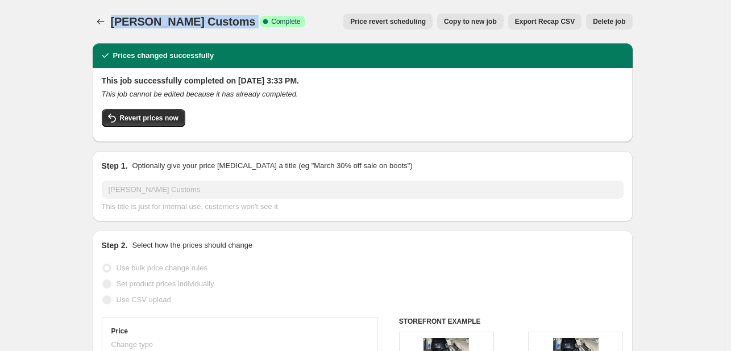
drag, startPoint x: 115, startPoint y: 19, endPoint x: 202, endPoint y: 21, distance: 87.5
click at [202, 21] on div "Nagy's Customs Success Complete Complete" at bounding box center [208, 22] width 194 height 16
click at [260, 21] on icon at bounding box center [265, 21] width 11 height 11
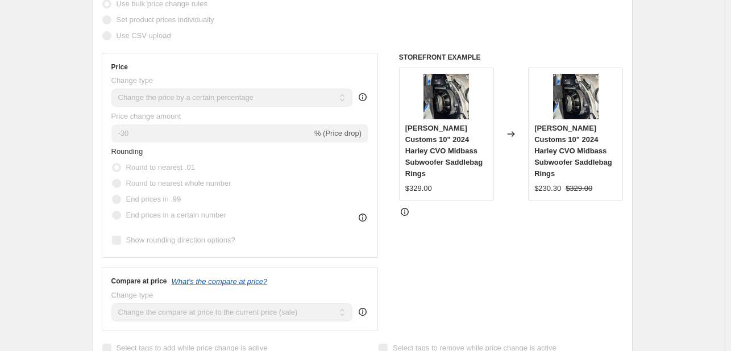
scroll to position [127, 0]
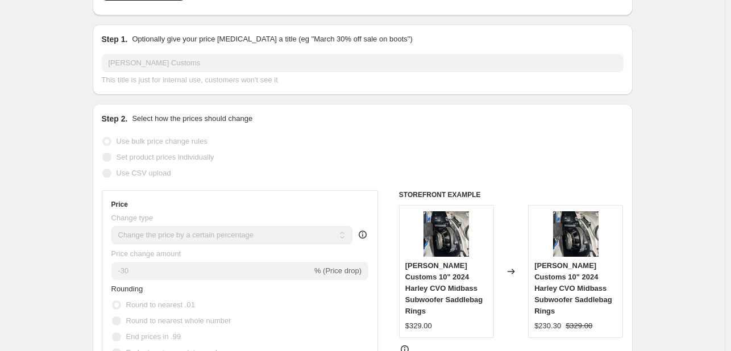
select select "percentage"
select select "vendor"
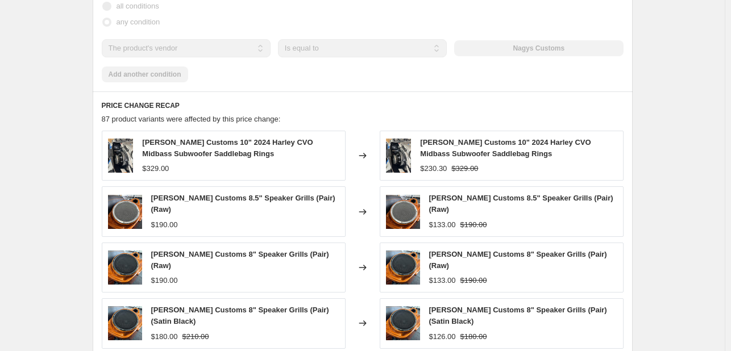
scroll to position [842, 0]
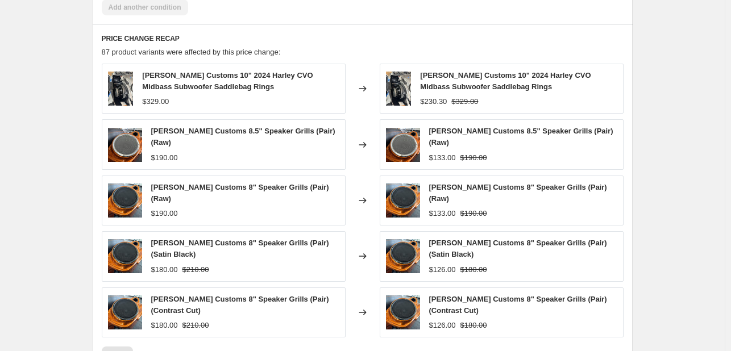
select select "percentage"
select select "vendor"
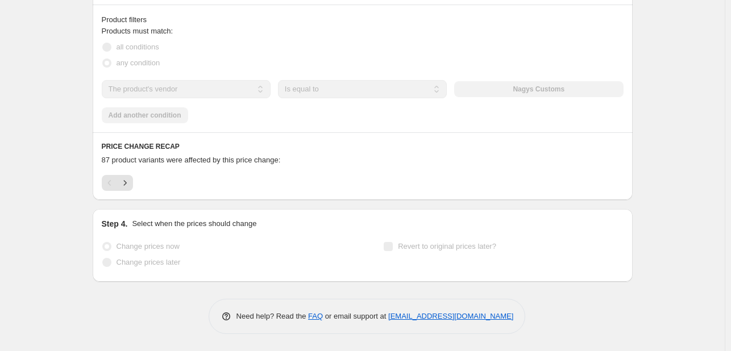
scroll to position [0, 0]
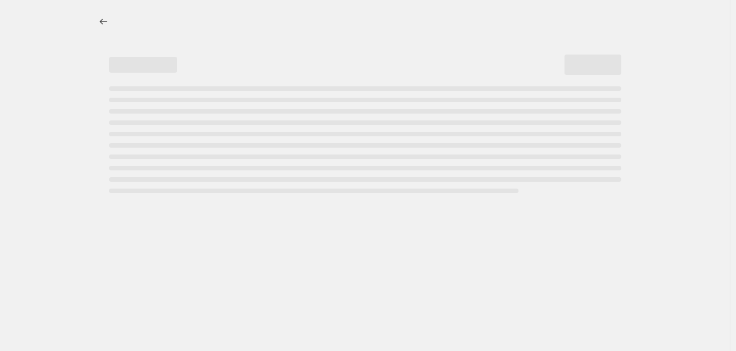
select select "percentage"
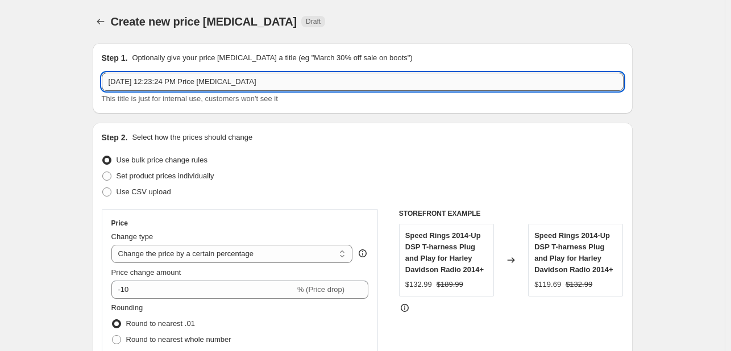
click at [214, 88] on input "[DATE] 12:23:24 PM Price [MEDICAL_DATA]" at bounding box center [362, 82] width 521 height 18
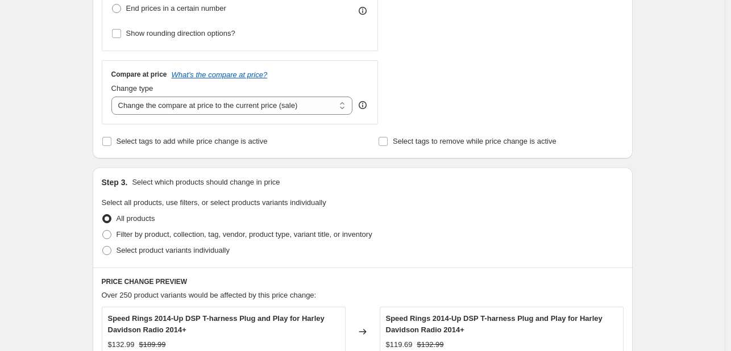
scroll to position [362, 0]
type input "[PERSON_NAME]"
click at [193, 235] on span "Filter by product, collection, tag, vendor, product type, variant title, or inv…" at bounding box center [244, 235] width 256 height 9
click at [103, 231] on input "Filter by product, collection, tag, vendor, product type, variant title, or inv…" at bounding box center [102, 231] width 1 height 1
radio input "true"
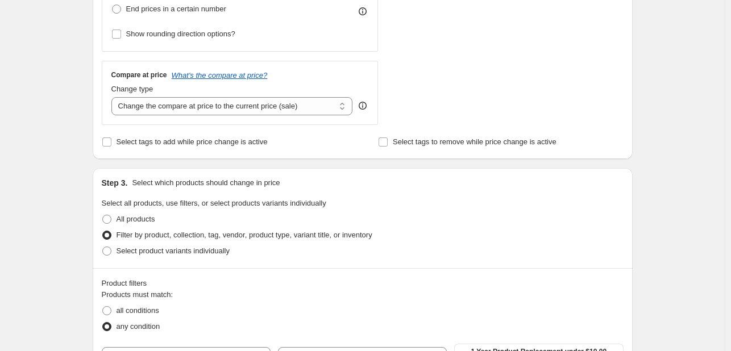
scroll to position [534, 0]
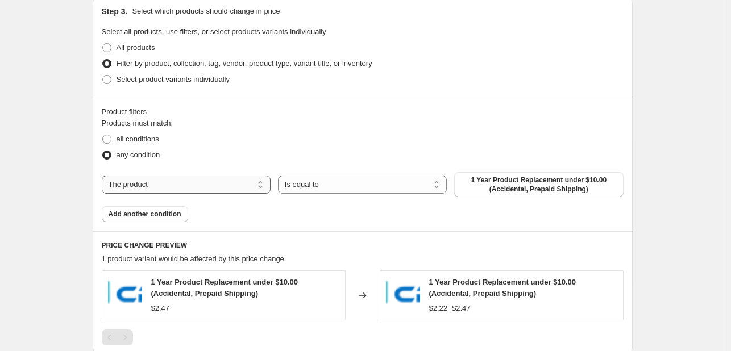
click at [243, 182] on select "The product The product's collection The product's tag The product's vendor The…" at bounding box center [186, 185] width 169 height 18
select select "vendor"
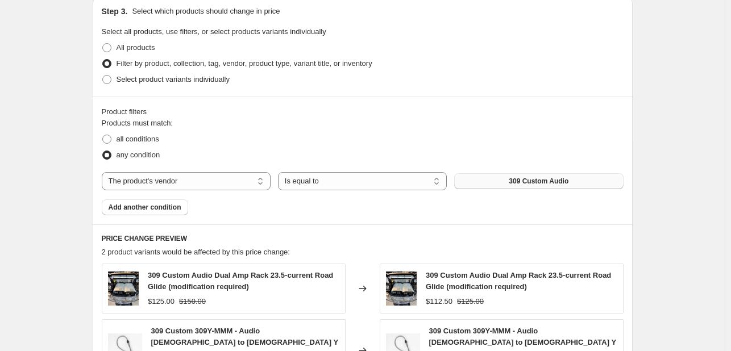
click at [502, 180] on button "309 Custom Audio" at bounding box center [538, 181] width 169 height 16
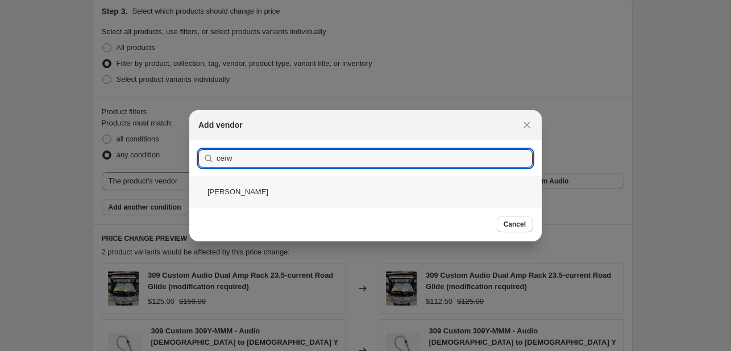
type input "cerw"
click at [398, 190] on div "[PERSON_NAME]" at bounding box center [365, 192] width 352 height 30
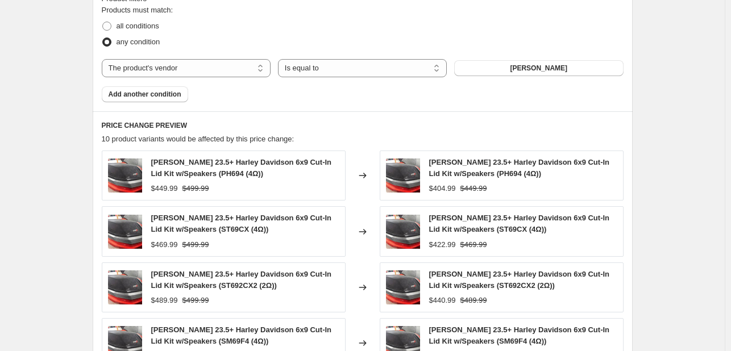
scroll to position [929, 0]
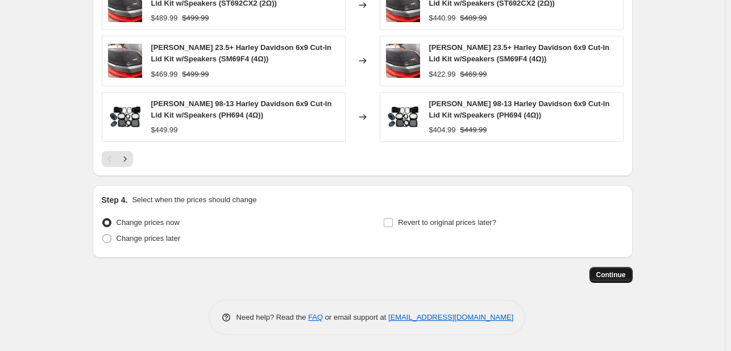
click at [618, 274] on span "Continue" at bounding box center [611, 274] width 30 height 9
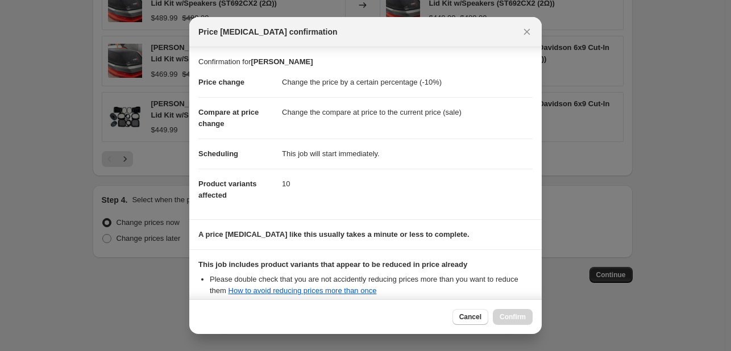
scroll to position [126, 0]
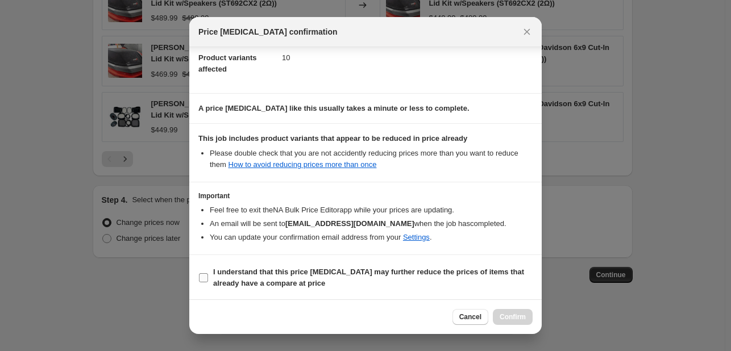
click at [352, 276] on b "I understand that this price [MEDICAL_DATA] may further reduce the prices of it…" at bounding box center [368, 278] width 311 height 20
click at [208, 276] on input "I understand that this price [MEDICAL_DATA] may further reduce the prices of it…" at bounding box center [203, 277] width 9 height 9
checkbox input "true"
click at [508, 311] on button "Confirm" at bounding box center [512, 317] width 40 height 16
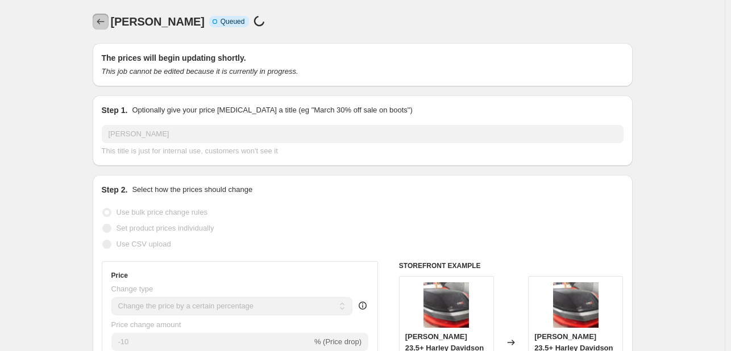
click at [99, 23] on icon "Price change jobs" at bounding box center [100, 21] width 11 height 11
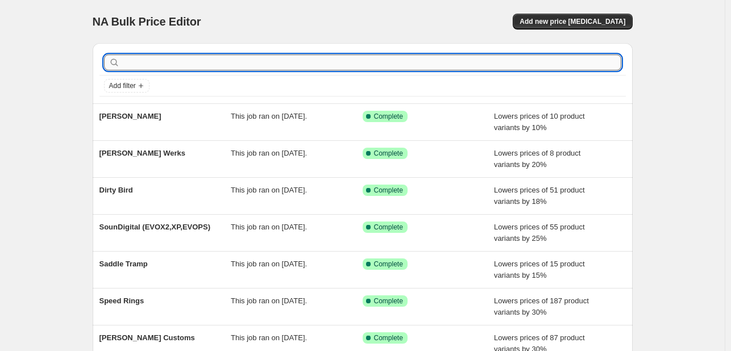
click at [291, 65] on input "text" at bounding box center [371, 63] width 499 height 16
type input "diamond"
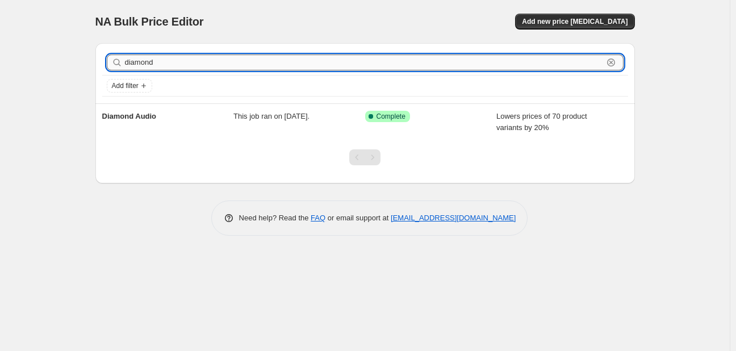
click at [300, 70] on input "diamond" at bounding box center [364, 63] width 478 height 16
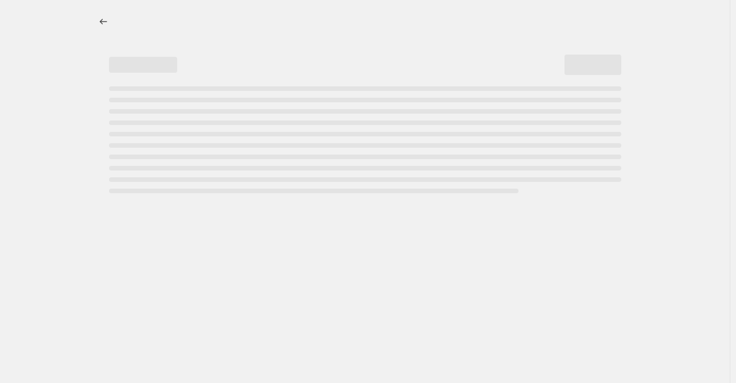
select select "percentage"
select select "vendor"
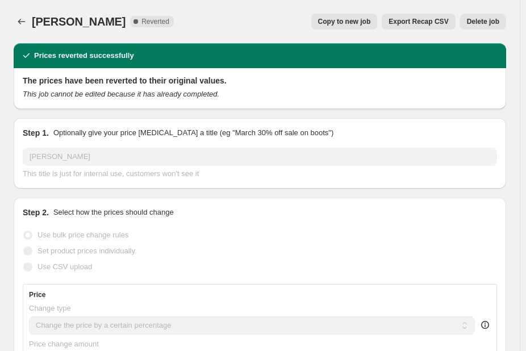
click at [340, 26] on span "Copy to new job" at bounding box center [344, 21] width 53 height 9
select select "percentage"
select select "vendor"
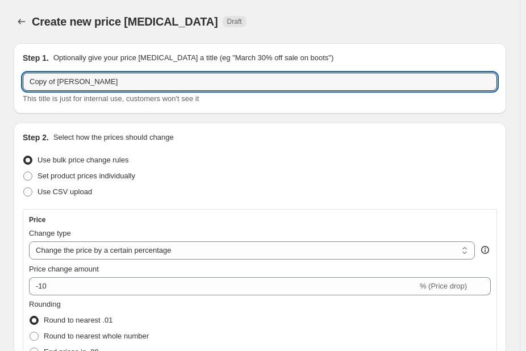
drag, startPoint x: 57, startPoint y: 81, endPoint x: 16, endPoint y: 83, distance: 41.5
click at [16, 83] on div "Step 1. Optionally give your price change job a title (eg "March 30% off sale o…" at bounding box center [260, 78] width 492 height 70
type input "Cerwin Vega"
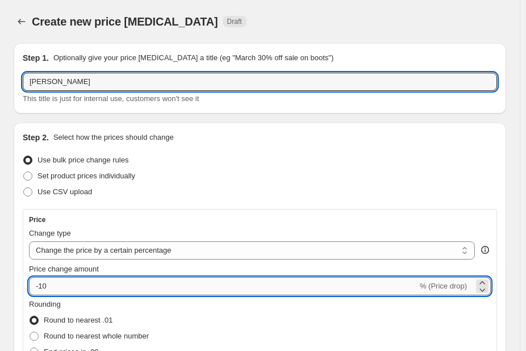
click at [101, 279] on input "-10" at bounding box center [223, 286] width 389 height 18
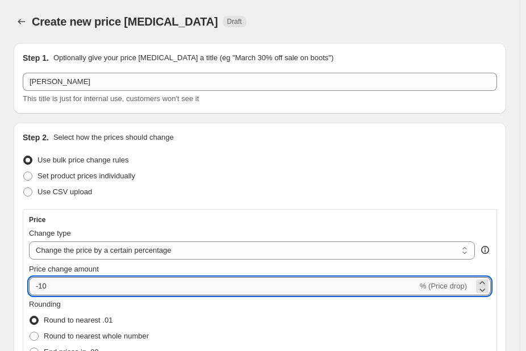
type input "-1"
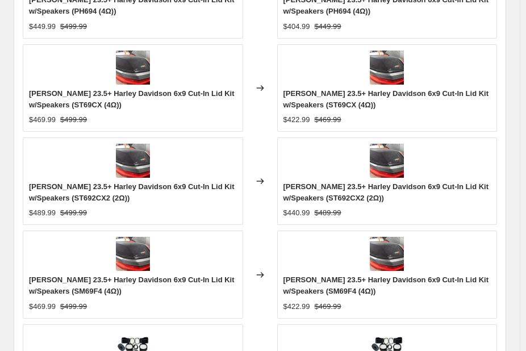
scroll to position [1291, 0]
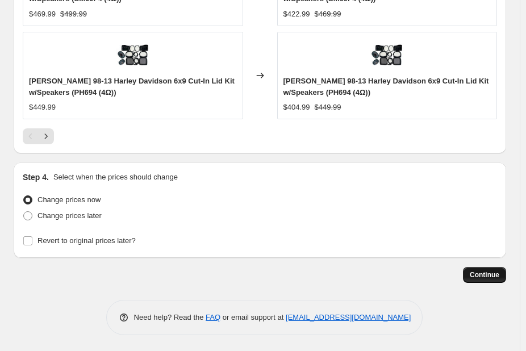
type input "-20"
click at [486, 278] on button "Continue" at bounding box center [484, 275] width 43 height 16
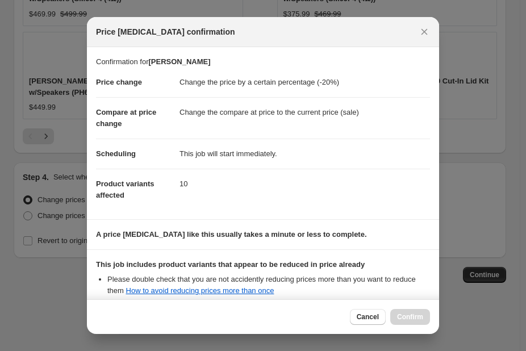
scroll to position [126, 0]
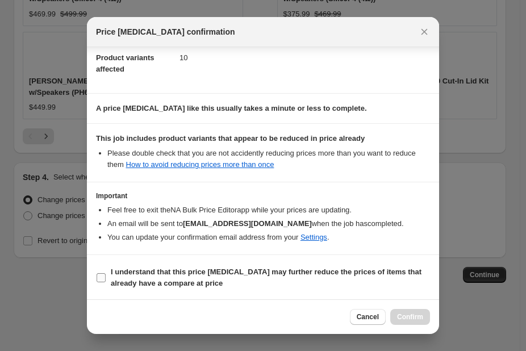
click at [282, 273] on b "I understand that this price change job may further reduce the prices of items …" at bounding box center [266, 278] width 311 height 20
click at [106, 273] on input "I understand that this price change job may further reduce the prices of items …" at bounding box center [101, 277] width 9 height 9
checkbox input "true"
click at [404, 305] on div "Cancel Confirm" at bounding box center [263, 316] width 352 height 35
click at [403, 319] on span "Confirm" at bounding box center [410, 316] width 26 height 9
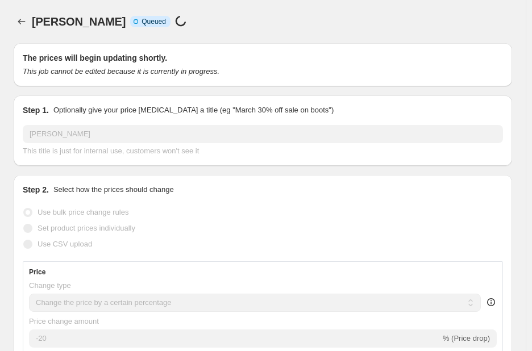
select select "percentage"
select select "vendor"
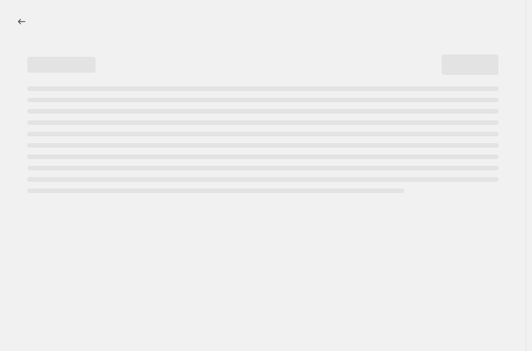
select select "percentage"
select select "vendor"
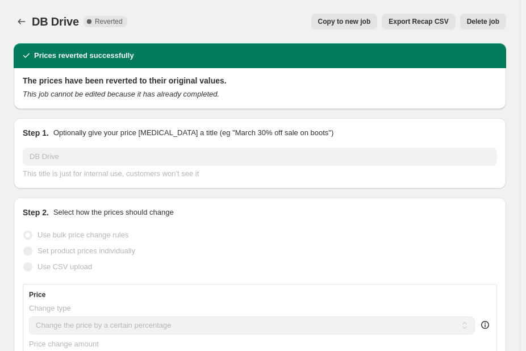
click at [367, 15] on button "Copy to new job" at bounding box center [344, 22] width 66 height 16
select select "percentage"
select select "vendor"
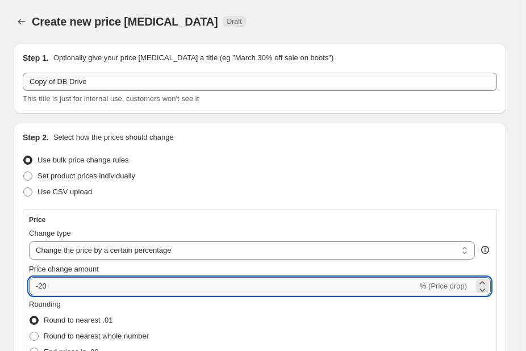
click at [148, 281] on input "-20" at bounding box center [223, 286] width 389 height 18
type input "-25"
click at [148, 270] on div "Price change amount" at bounding box center [260, 269] width 462 height 11
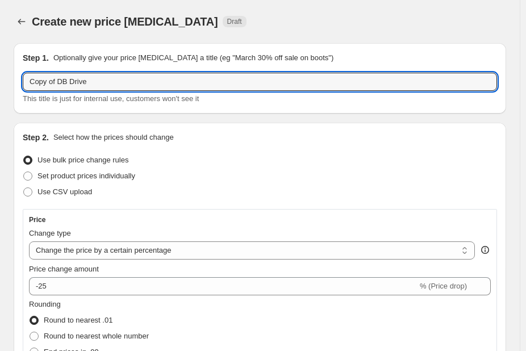
drag, startPoint x: 58, startPoint y: 80, endPoint x: 11, endPoint y: 81, distance: 46.6
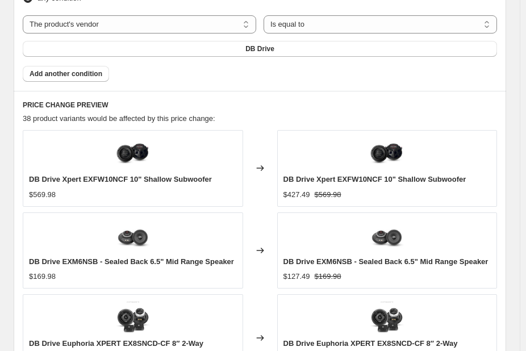
scroll to position [1234, 0]
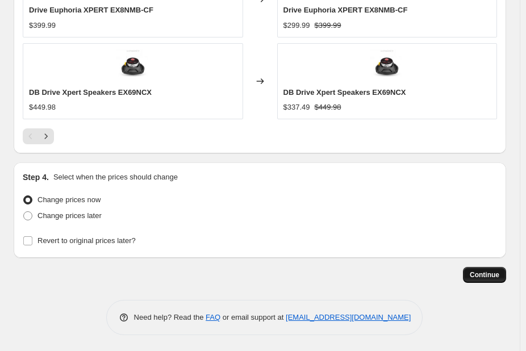
type input "DB Drive"
click at [482, 269] on button "Continue" at bounding box center [484, 275] width 43 height 16
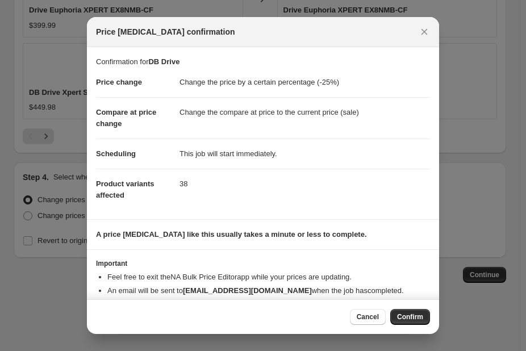
scroll to position [22, 0]
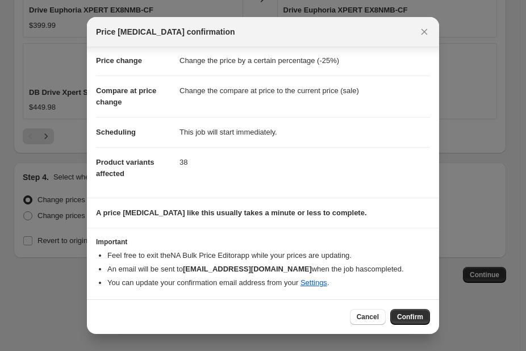
click at [407, 307] on div "Cancel Confirm" at bounding box center [263, 316] width 352 height 35
click at [406, 311] on button "Confirm" at bounding box center [410, 317] width 40 height 16
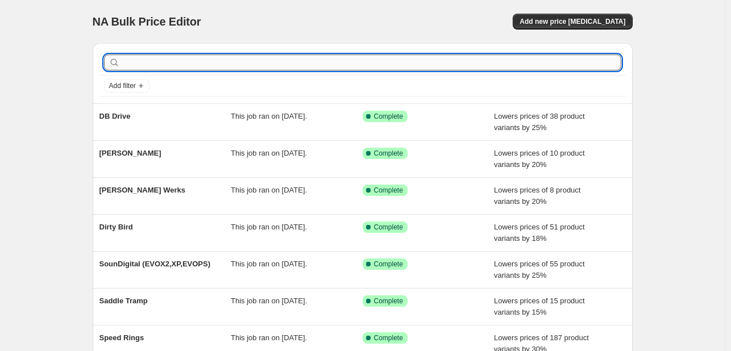
click at [233, 58] on input "text" at bounding box center [371, 63] width 499 height 16
type input "cicada"
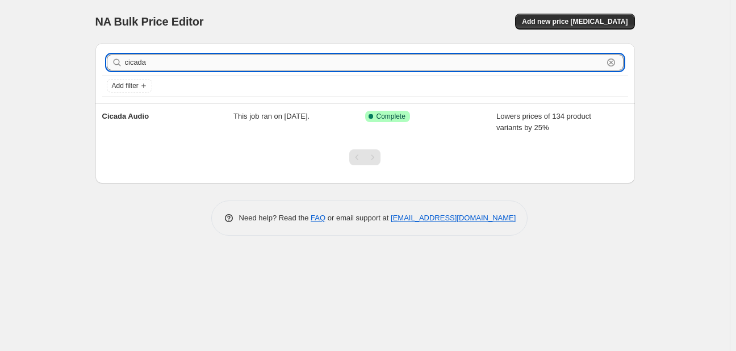
click at [286, 59] on input "cicada" at bounding box center [364, 63] width 478 height 16
type input "sound"
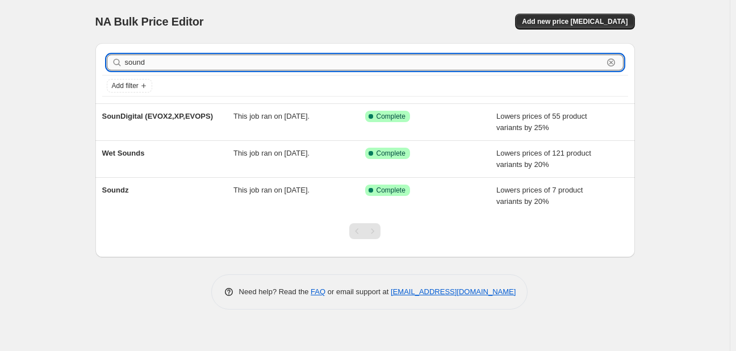
click at [274, 60] on input "sound" at bounding box center [364, 63] width 478 height 16
type input "diamond"
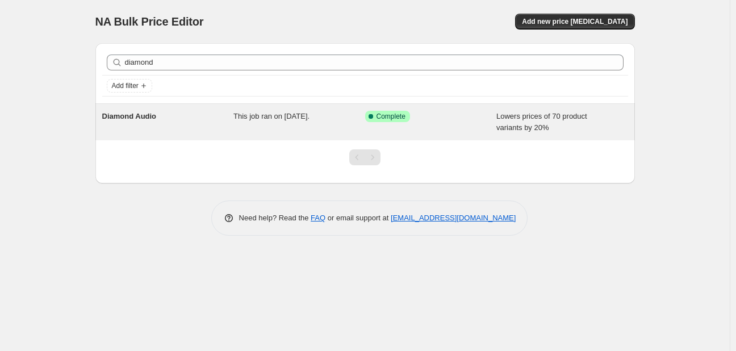
click at [193, 112] on div "Diamond Audio" at bounding box center [168, 122] width 132 height 23
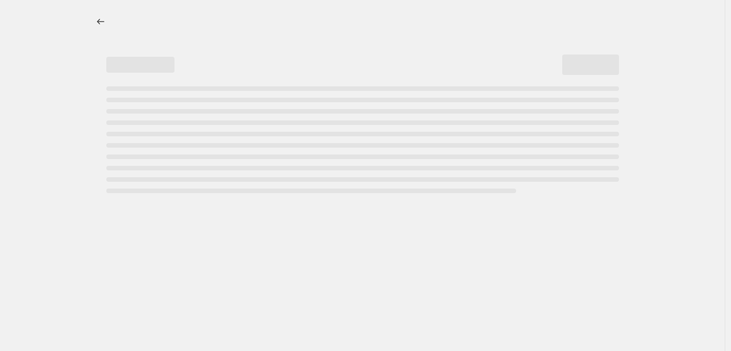
select select "percentage"
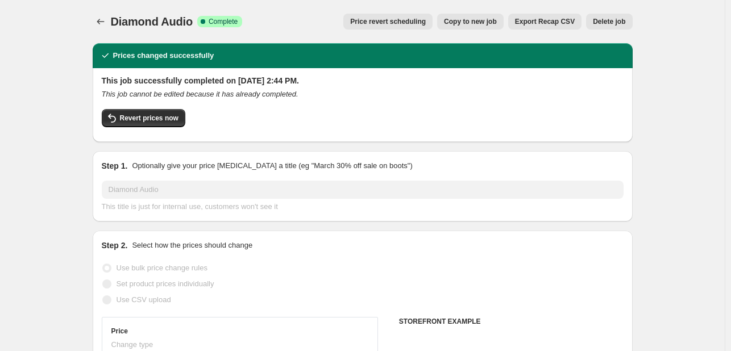
select select "vendor"
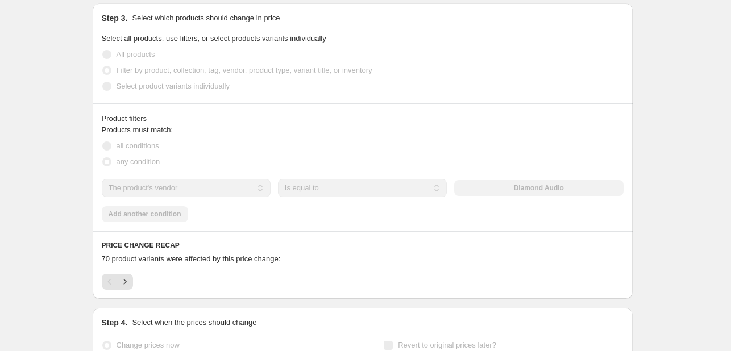
scroll to position [734, 0]
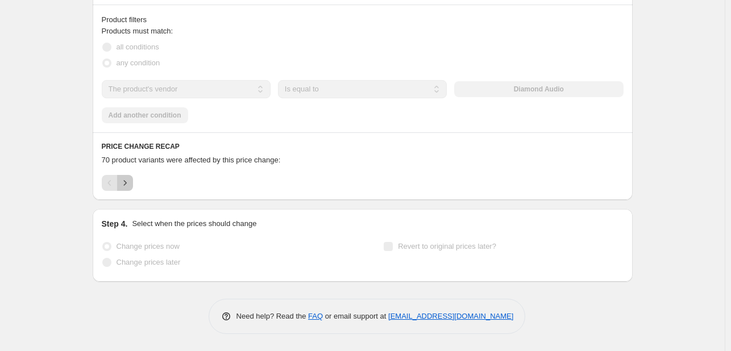
click at [130, 184] on icon "Next" at bounding box center [124, 182] width 11 height 11
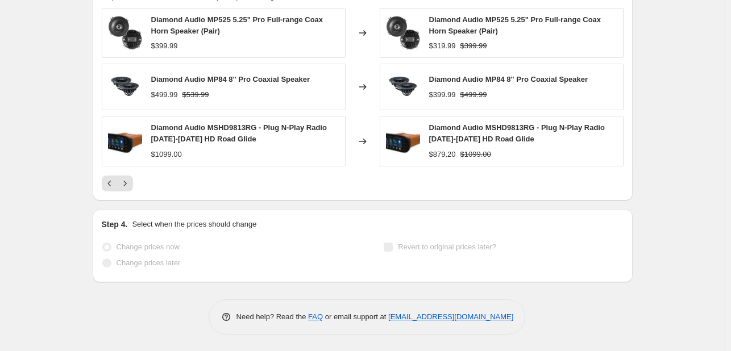
scroll to position [897, 0]
click at [107, 181] on icon "Previous" at bounding box center [109, 183] width 11 height 11
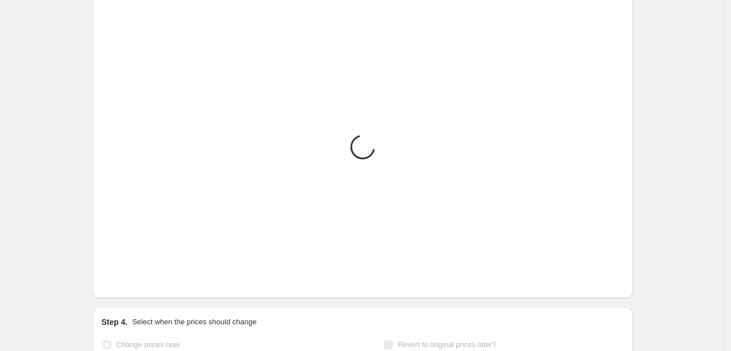
scroll to position [734, 0]
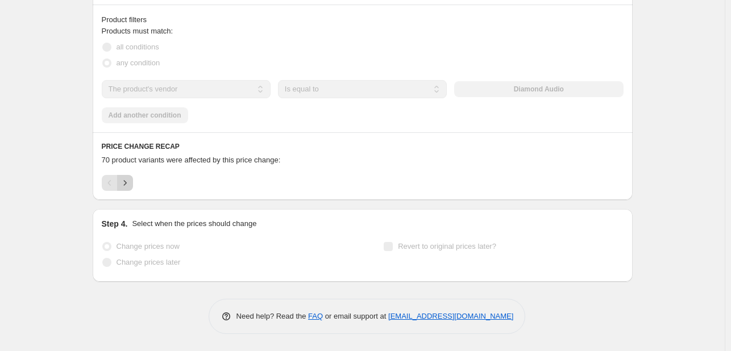
click at [125, 185] on icon "Next" at bounding box center [124, 182] width 11 height 11
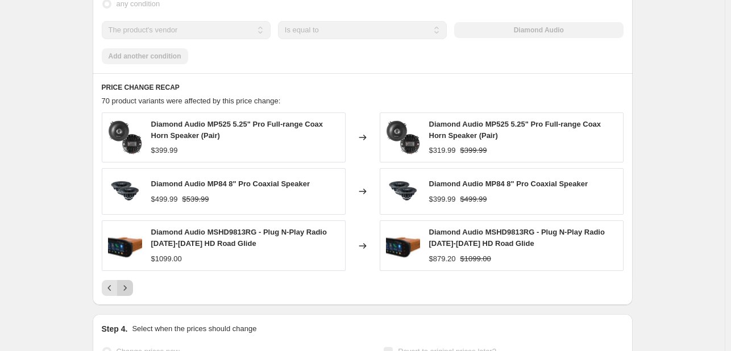
scroll to position [793, 0]
click at [122, 291] on icon "Next" at bounding box center [124, 287] width 11 height 11
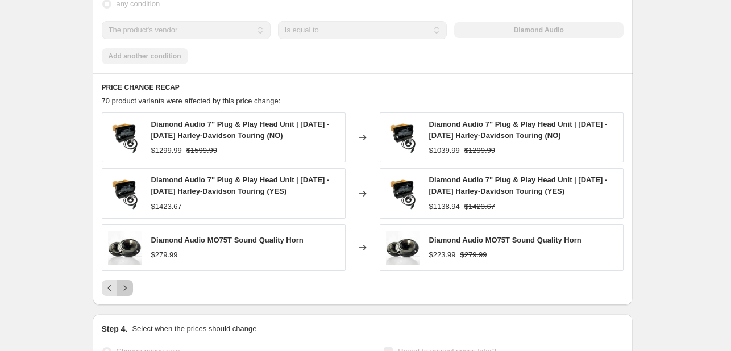
click at [125, 285] on icon "Next" at bounding box center [124, 287] width 11 height 11
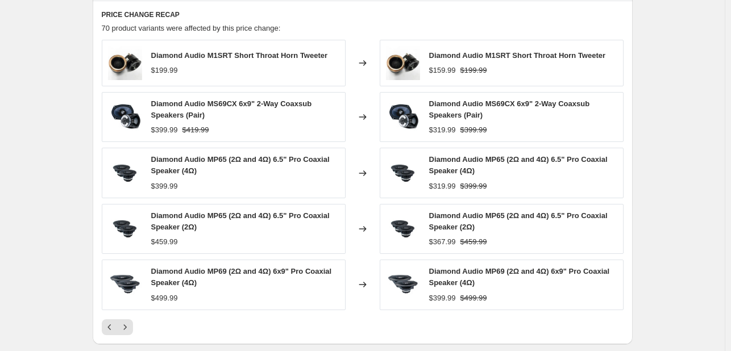
scroll to position [867, 0]
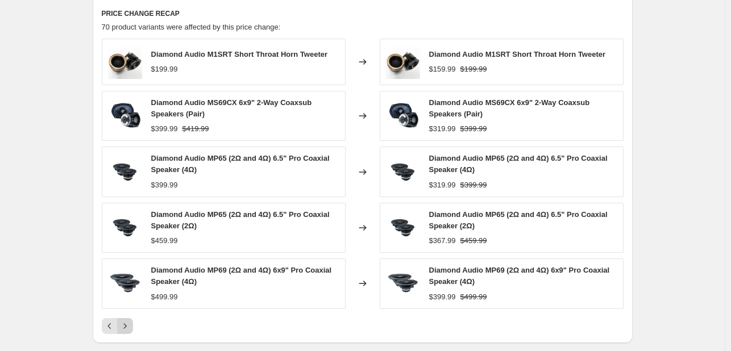
click at [130, 330] on button "Next" at bounding box center [125, 326] width 16 height 16
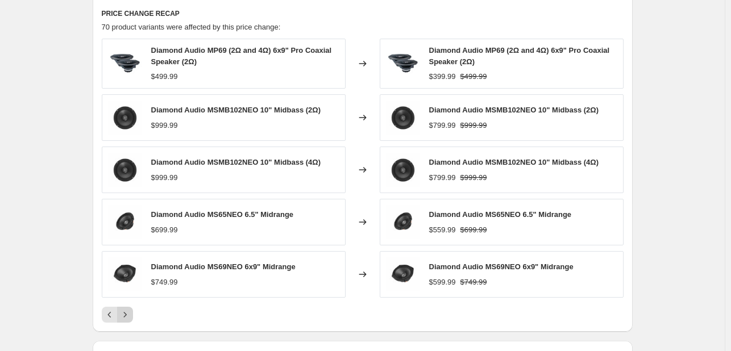
click at [130, 312] on icon "Next" at bounding box center [124, 314] width 11 height 11
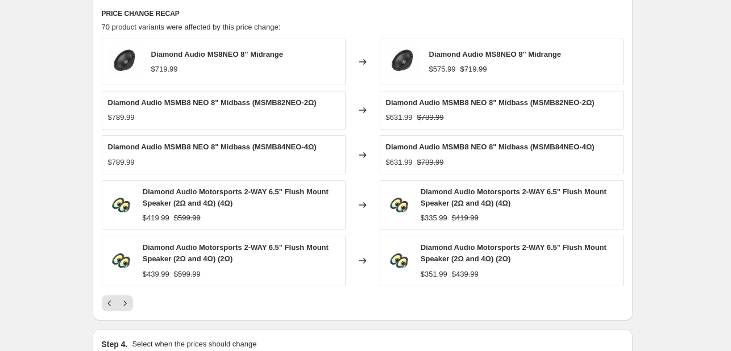
click at [132, 313] on div "PRICE CHANGE RECAP 70 product variants were affected by this price change: Diam…" at bounding box center [363, 159] width 540 height 321
click at [125, 302] on icon "Next" at bounding box center [124, 303] width 11 height 11
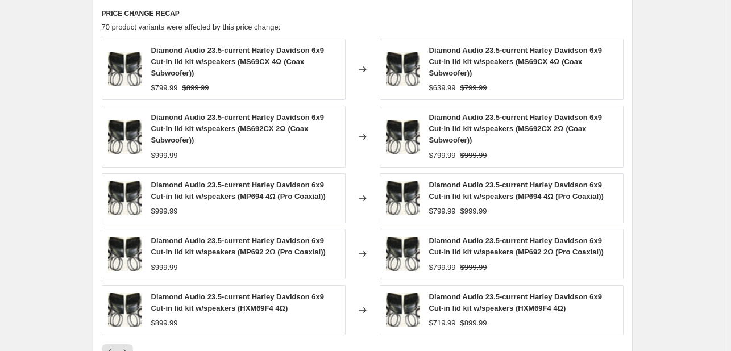
scroll to position [950, 0]
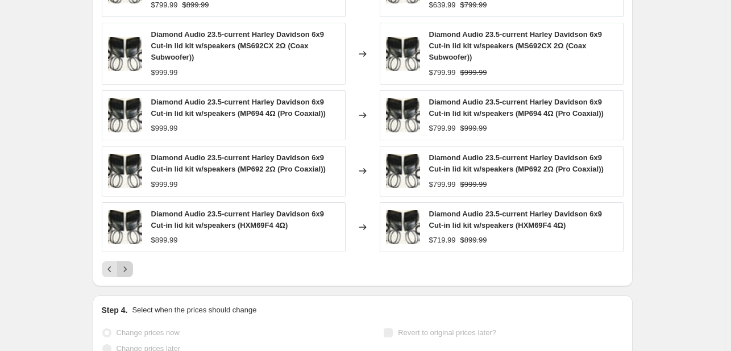
click at [127, 267] on icon "Next" at bounding box center [124, 269] width 11 height 11
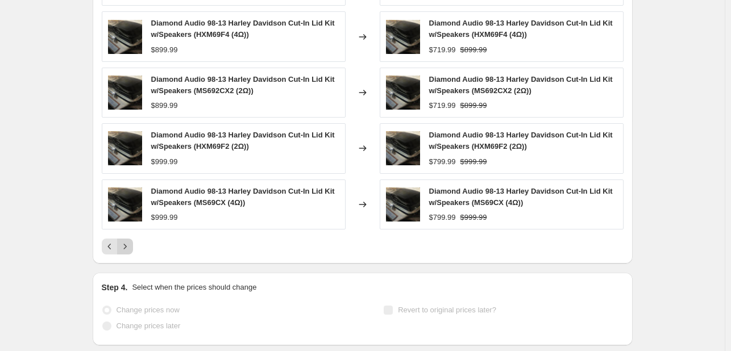
click at [126, 245] on icon "Next" at bounding box center [124, 246] width 3 height 5
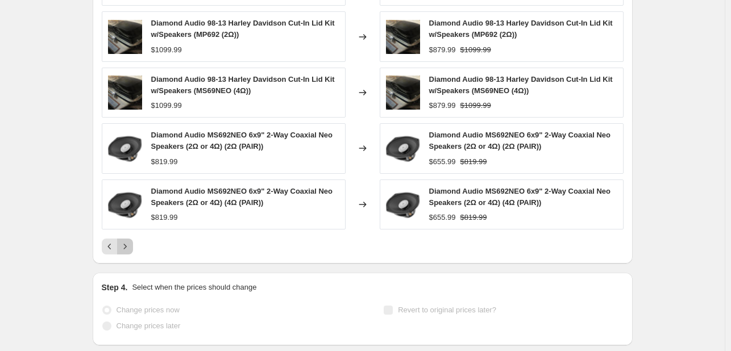
click at [129, 244] on icon "Next" at bounding box center [124, 246] width 11 height 11
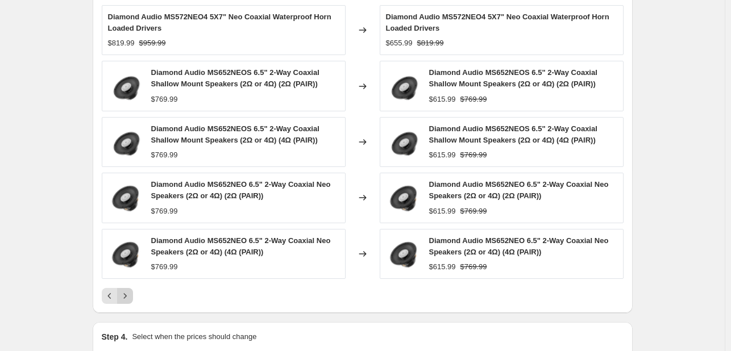
scroll to position [902, 0]
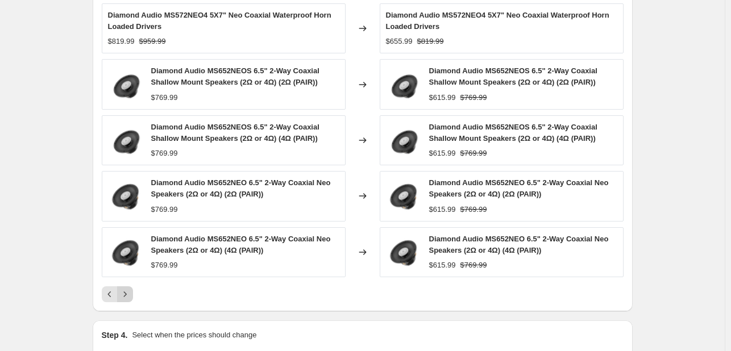
click at [127, 291] on icon "Next" at bounding box center [124, 294] width 11 height 11
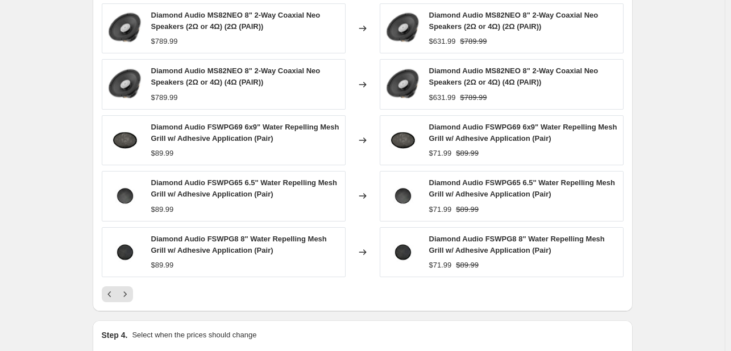
click at [127, 296] on icon "Next" at bounding box center [124, 294] width 11 height 11
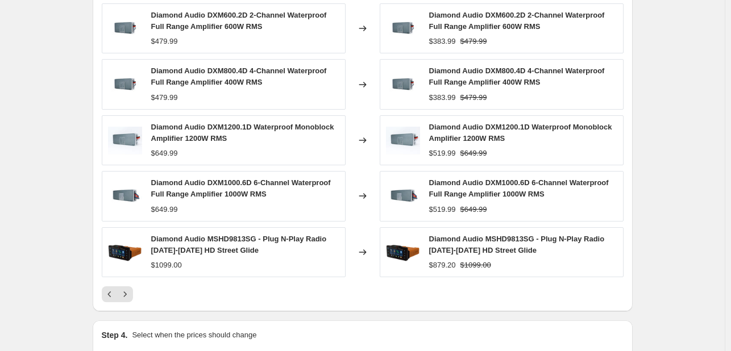
click at [127, 296] on icon "Next" at bounding box center [124, 294] width 11 height 11
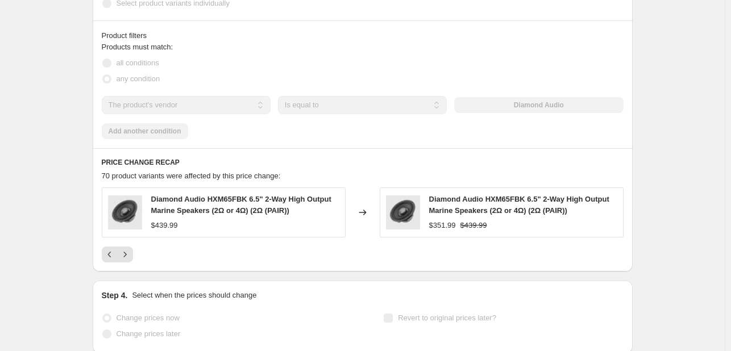
scroll to position [719, 0]
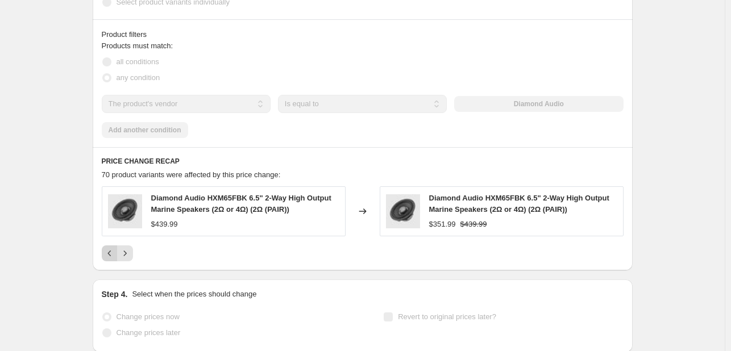
click at [111, 255] on icon "Previous" at bounding box center [109, 253] width 11 height 11
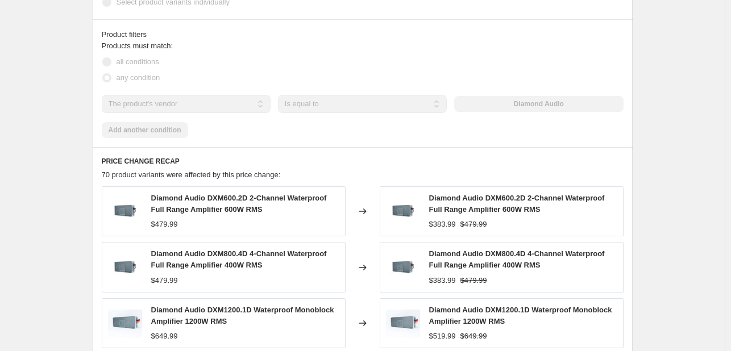
scroll to position [865, 0]
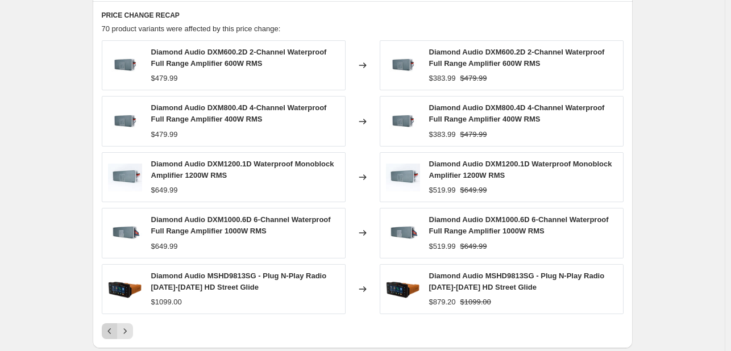
click at [109, 327] on icon "Previous" at bounding box center [109, 330] width 11 height 11
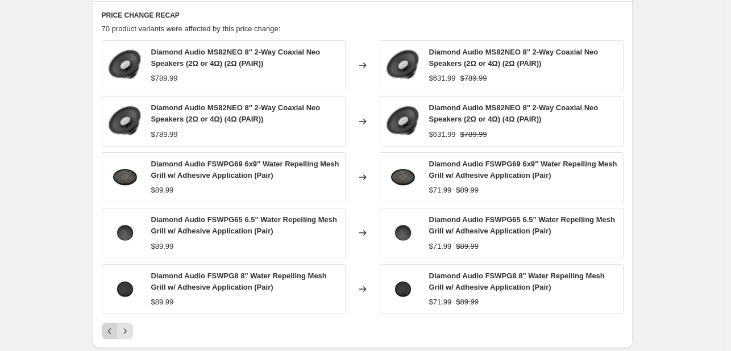
click at [109, 327] on icon "Previous" at bounding box center [109, 330] width 11 height 11
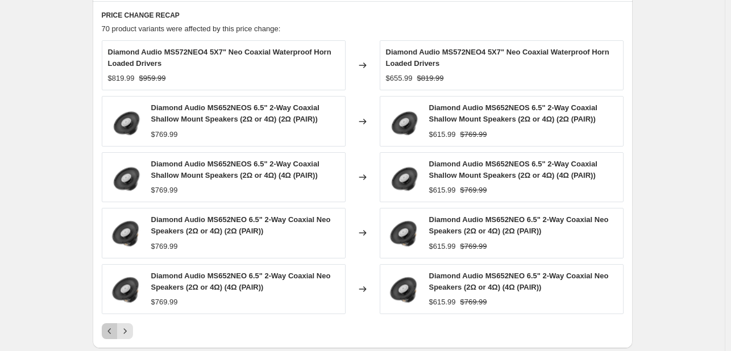
click at [109, 327] on icon "Previous" at bounding box center [109, 330] width 11 height 11
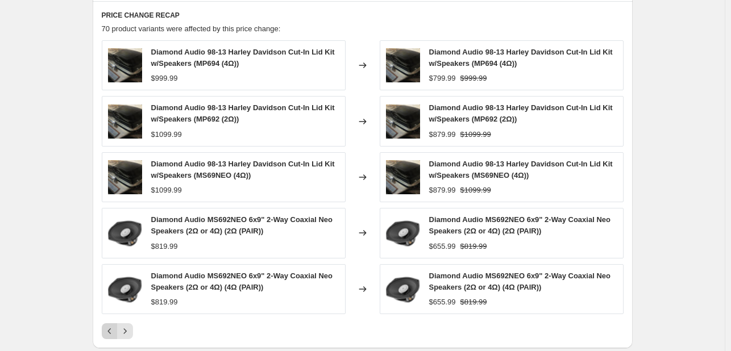
click at [109, 327] on icon "Previous" at bounding box center [109, 330] width 11 height 11
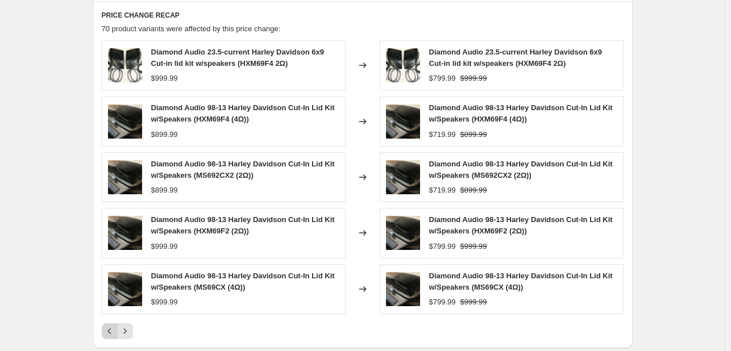
click at [109, 327] on icon "Previous" at bounding box center [109, 330] width 11 height 11
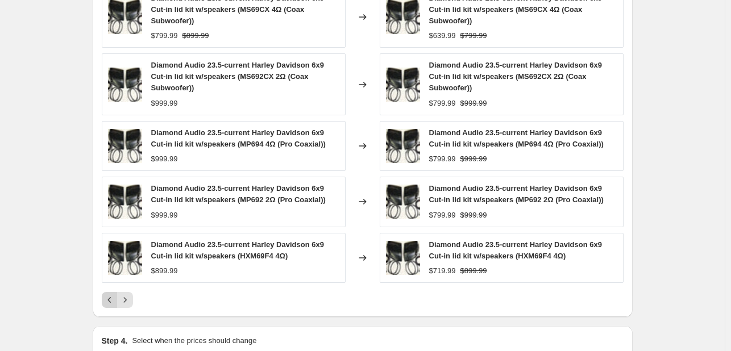
scroll to position [918, 0]
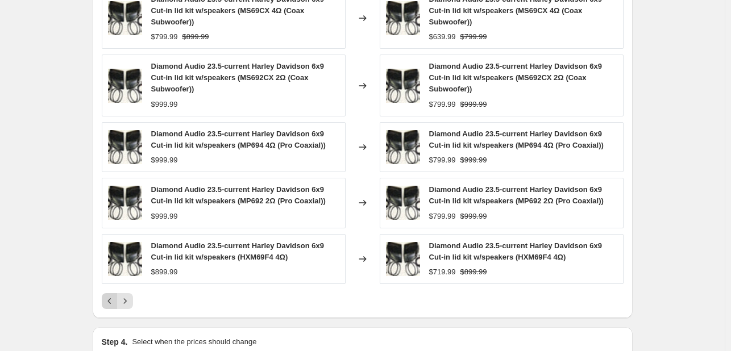
click at [111, 297] on icon "Previous" at bounding box center [109, 300] width 11 height 11
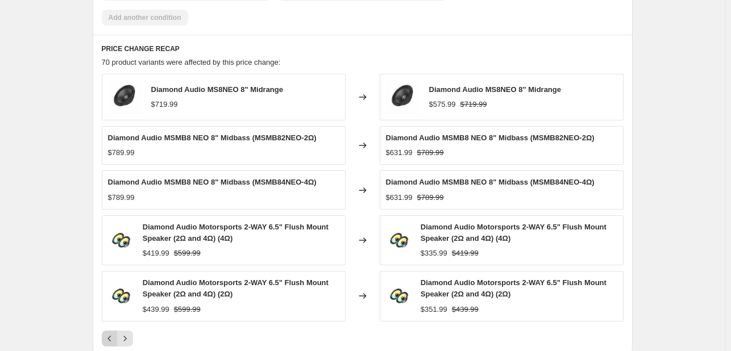
scroll to position [845, 0]
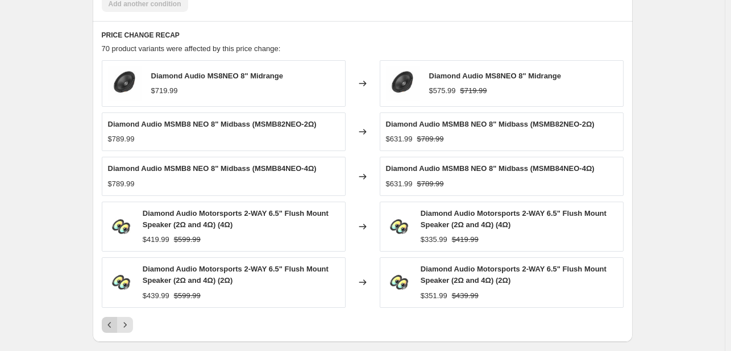
click at [115, 320] on icon "Previous" at bounding box center [109, 324] width 11 height 11
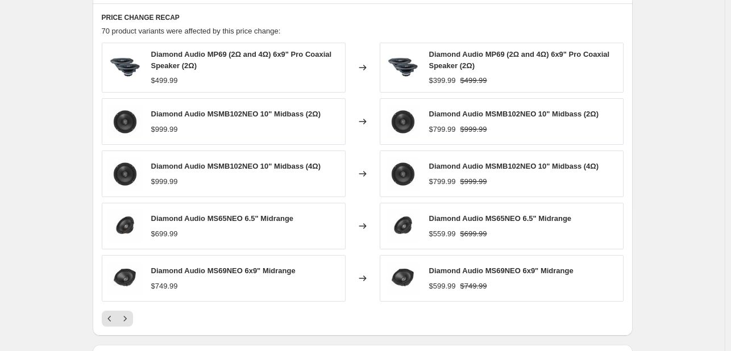
scroll to position [863, 0]
click at [110, 312] on icon "Previous" at bounding box center [109, 317] width 11 height 11
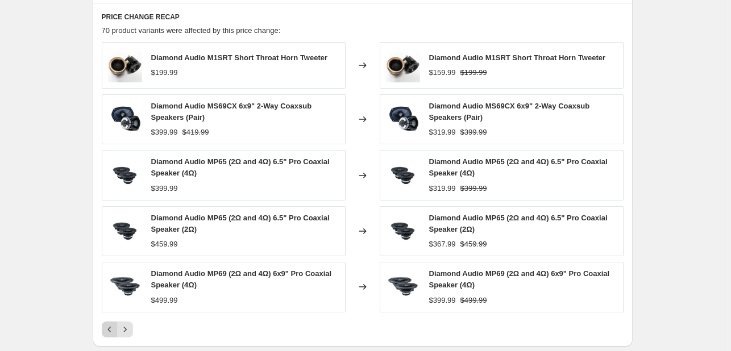
click at [111, 327] on icon "Previous" at bounding box center [109, 329] width 11 height 11
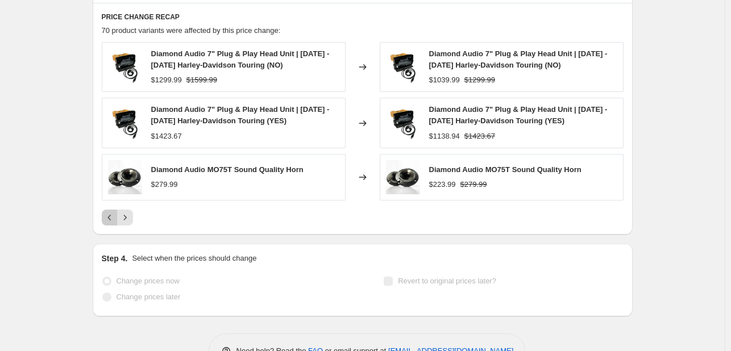
click at [107, 221] on icon "Previous" at bounding box center [109, 217] width 11 height 11
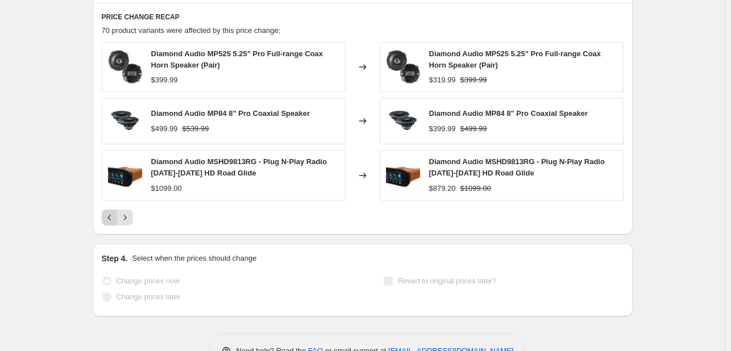
click at [111, 217] on icon "Previous" at bounding box center [108, 218] width 3 height 6
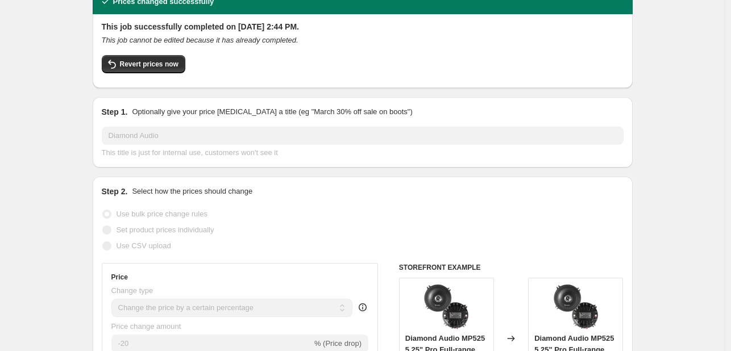
scroll to position [0, 0]
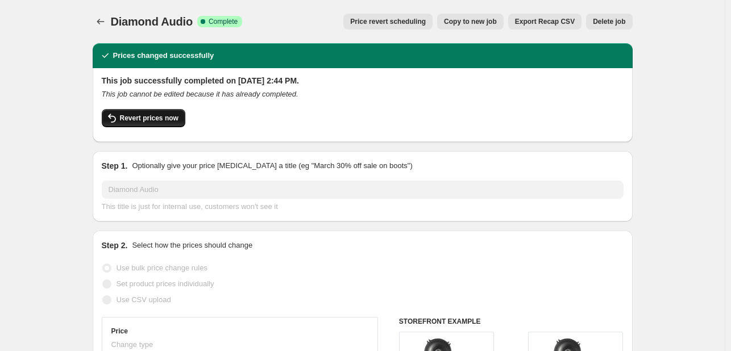
click at [157, 114] on span "Revert prices now" at bounding box center [149, 118] width 59 height 9
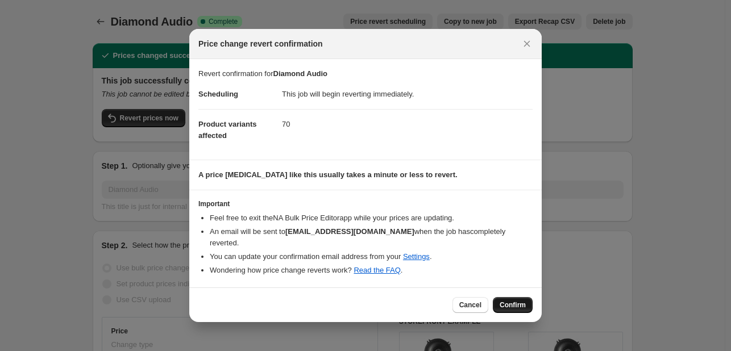
click at [511, 297] on button "Confirm" at bounding box center [512, 305] width 40 height 16
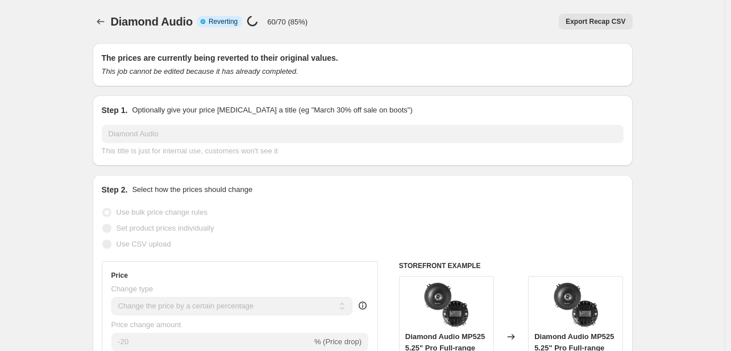
select select "percentage"
select select "vendor"
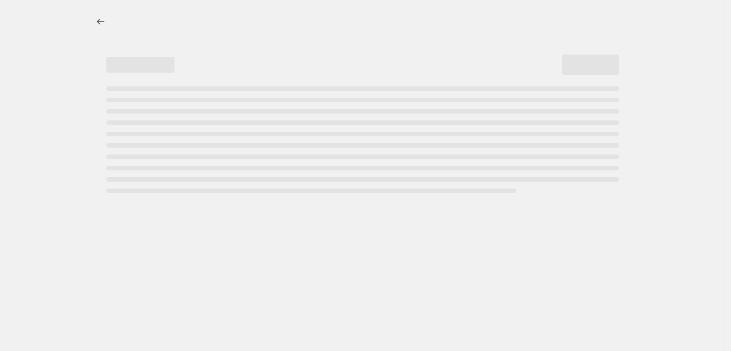
select select "percentage"
select select "vendor"
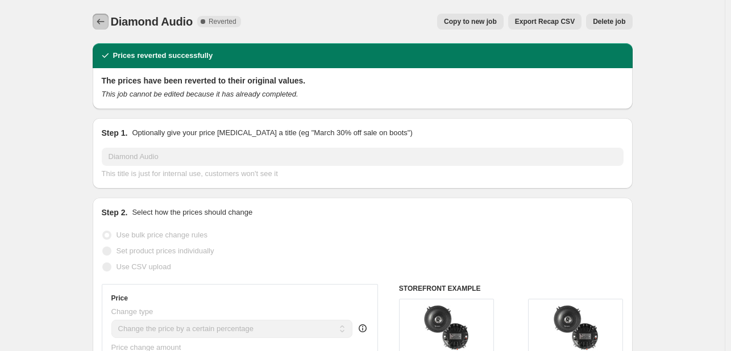
click at [105, 23] on icon "Price change jobs" at bounding box center [100, 21] width 11 height 11
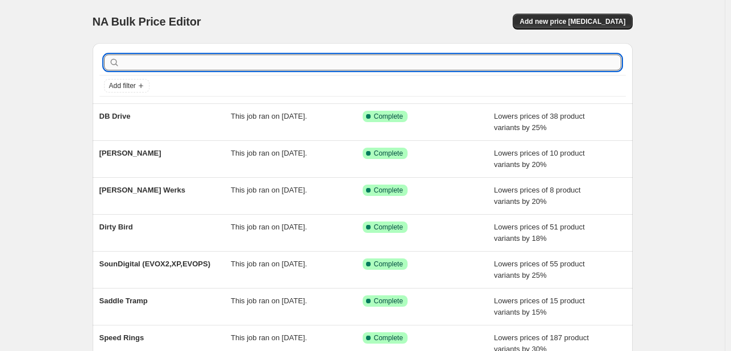
click at [210, 63] on input "text" at bounding box center [371, 63] width 499 height 16
type input "cicada"
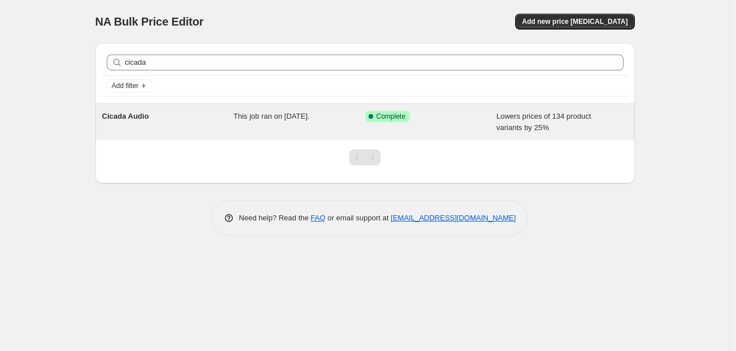
click at [181, 104] on div "Cicada Audio This job ran on [DATE]. Success Complete Complete Lowers prices of…" at bounding box center [365, 122] width 540 height 36
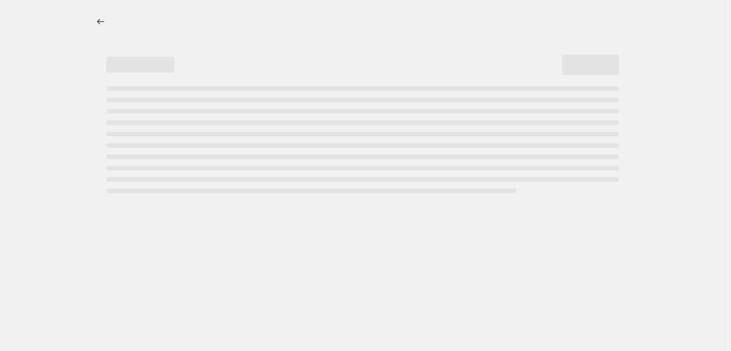
select select "percentage"
select select "vendor"
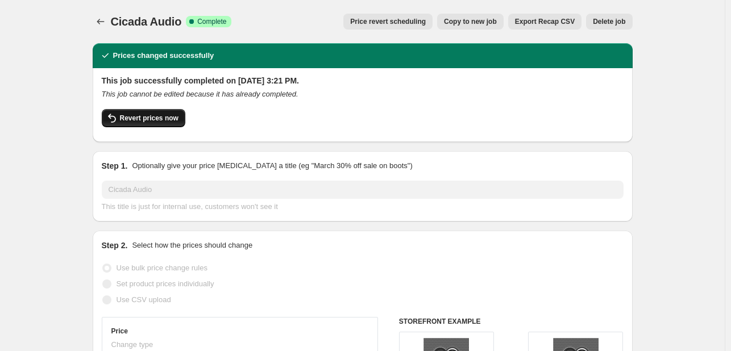
click at [144, 119] on span "Revert prices now" at bounding box center [149, 118] width 59 height 9
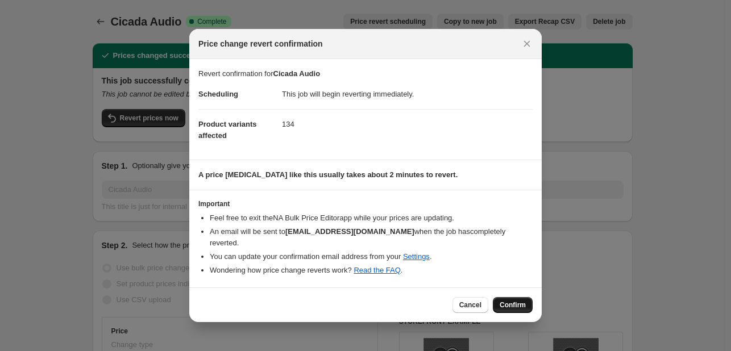
click at [500, 298] on button "Confirm" at bounding box center [512, 305] width 40 height 16
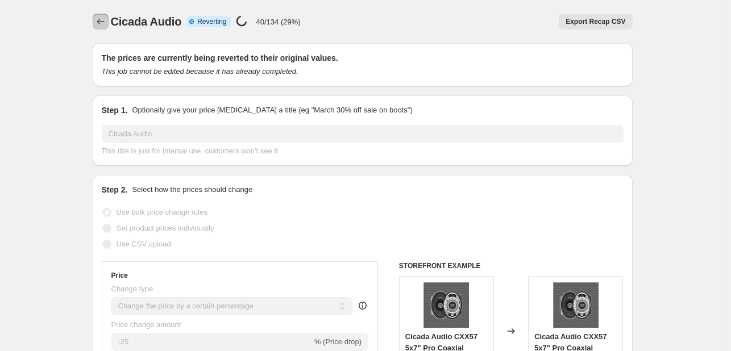
click at [101, 22] on icon "Price change jobs" at bounding box center [100, 22] width 7 height 6
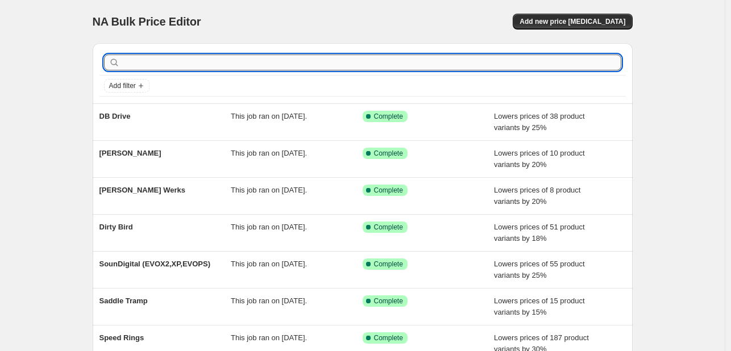
click at [301, 62] on input "text" at bounding box center [371, 63] width 499 height 16
type input "arc"
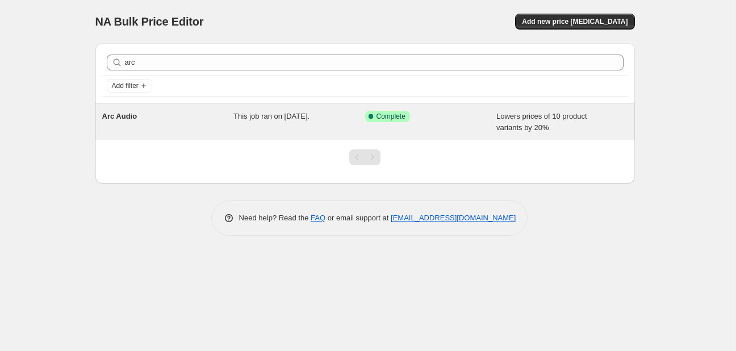
click at [239, 115] on span "This job ran on [DATE]." at bounding box center [271, 116] width 76 height 9
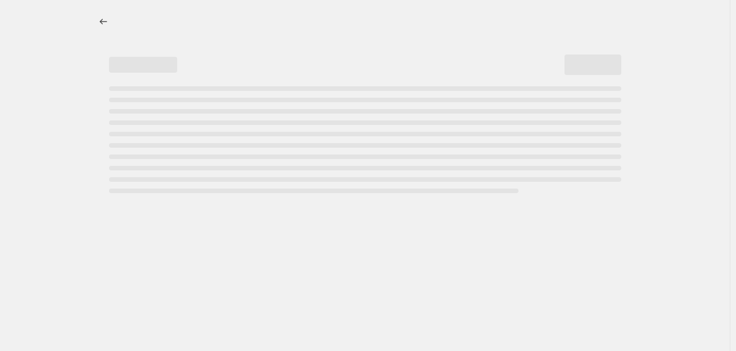
select select "percentage"
select select "vendor"
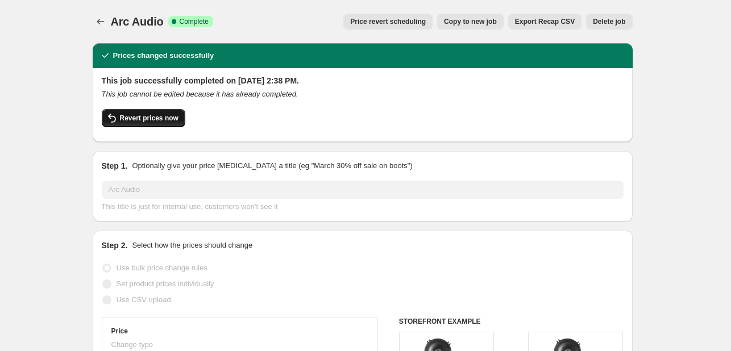
click at [164, 113] on button "Revert prices now" at bounding box center [144, 118] width 84 height 18
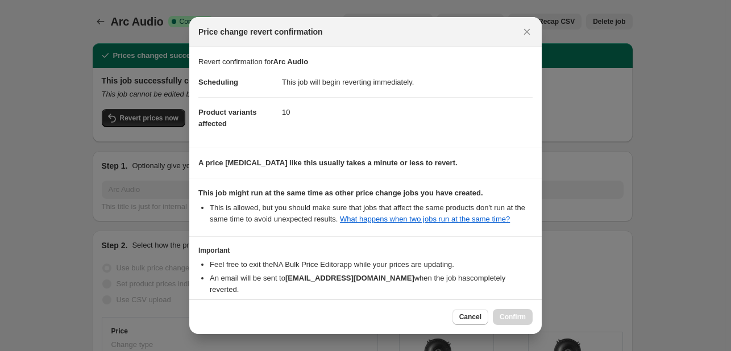
click at [470, 275] on li "An email will be sent to [EMAIL_ADDRESS][DOMAIN_NAME] when the job has complete…" at bounding box center [371, 284] width 323 height 23
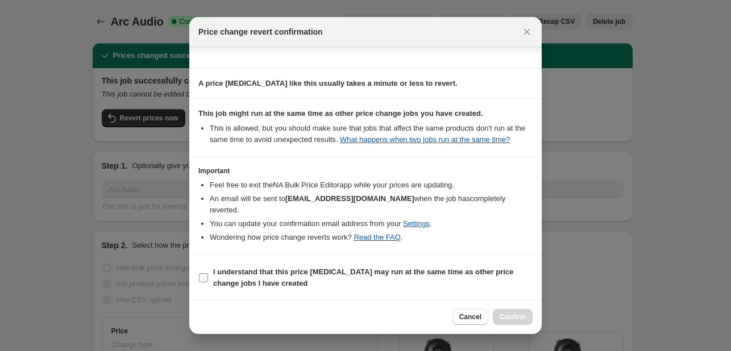
click at [446, 270] on b "I understand that this price [MEDICAL_DATA] may run at the same time as other p…" at bounding box center [363, 278] width 300 height 20
click at [208, 273] on input "I understand that this price [MEDICAL_DATA] may run at the same time as other p…" at bounding box center [203, 277] width 9 height 9
checkbox input "true"
click at [503, 312] on span "Confirm" at bounding box center [512, 316] width 26 height 9
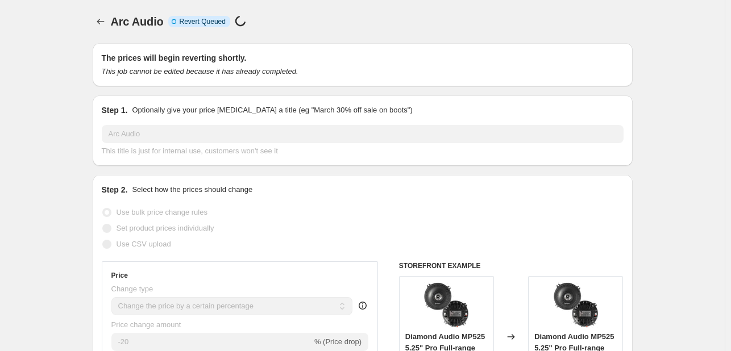
select select "percentage"
select select "vendor"
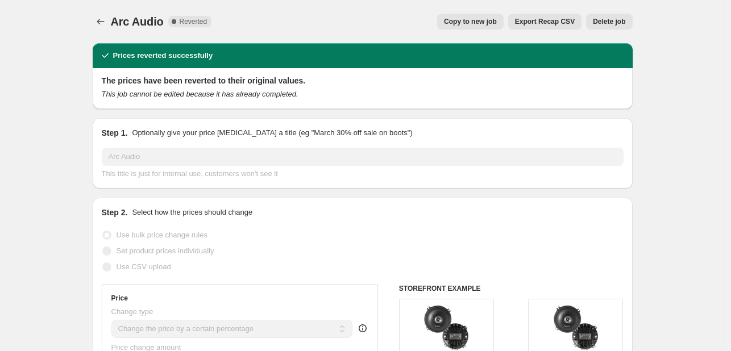
select select "percentage"
select select "vendor"
